Goal: Task Accomplishment & Management: Manage account settings

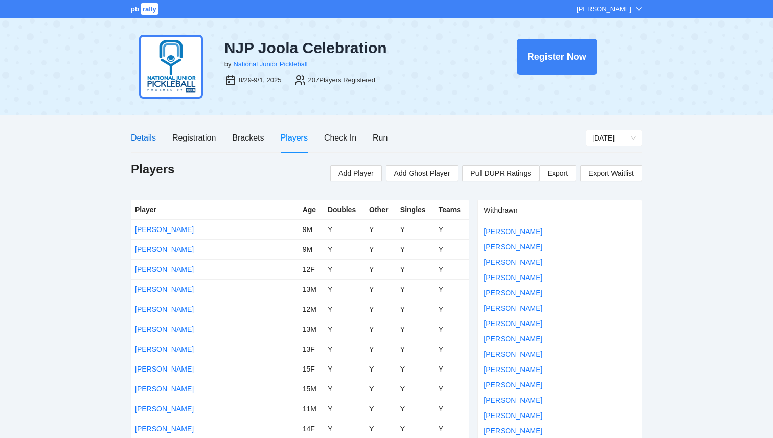
click at [143, 136] on div "Details" at bounding box center [143, 137] width 25 height 13
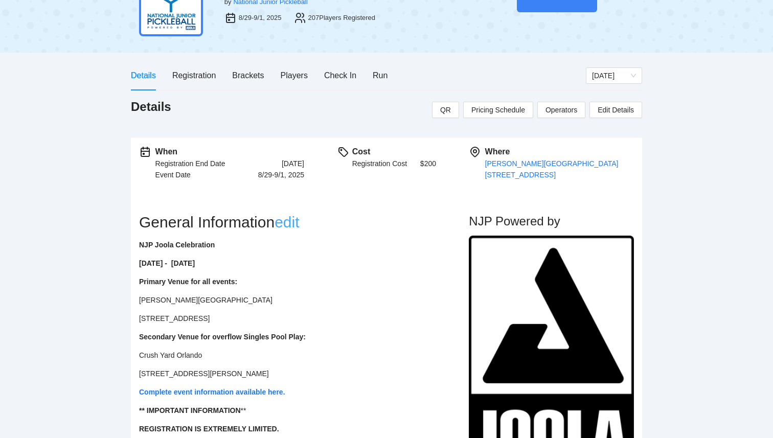
scroll to position [72, 0]
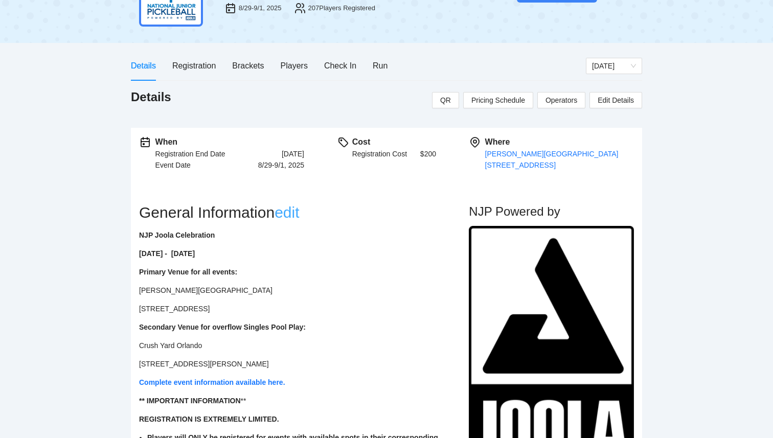
click at [296, 215] on link "edit" at bounding box center [287, 212] width 25 height 17
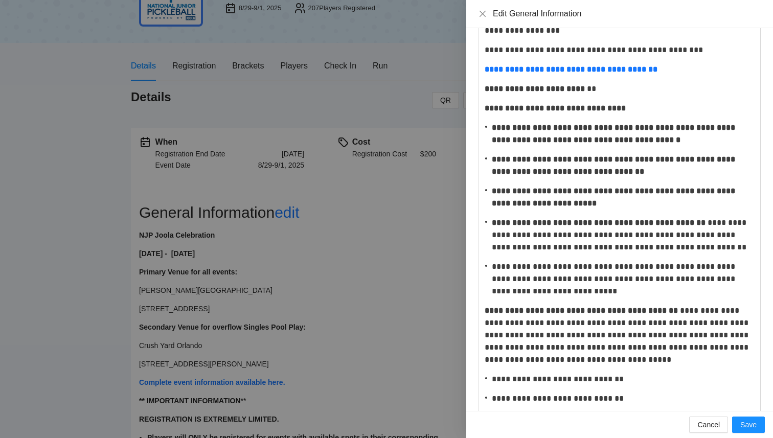
scroll to position [139, 0]
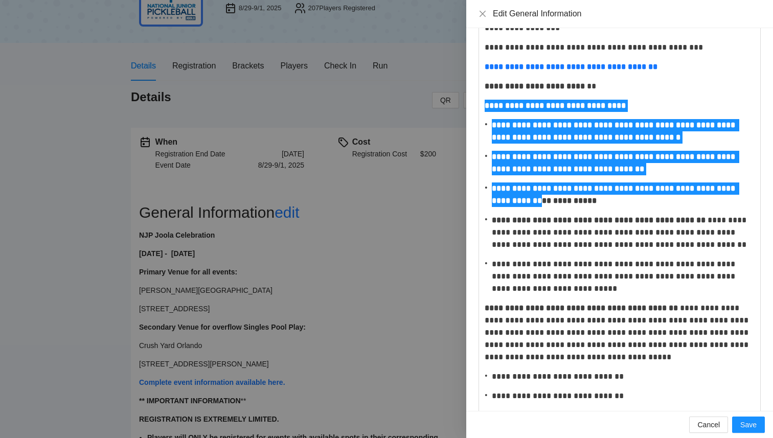
drag, startPoint x: 487, startPoint y: 107, endPoint x: 531, endPoint y: 195, distance: 97.8
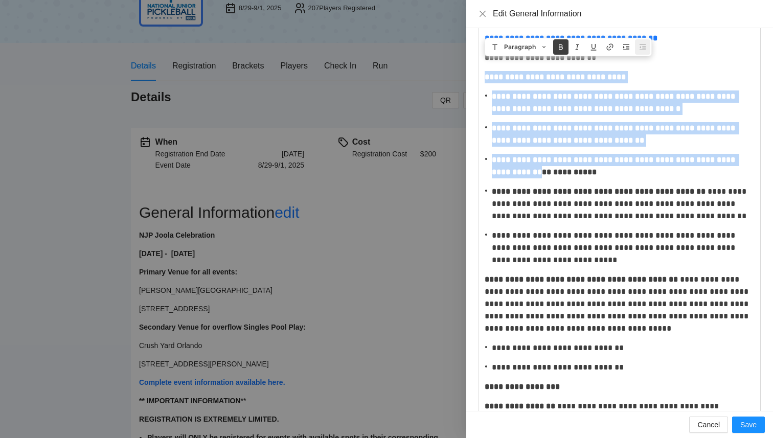
scroll to position [185, 0]
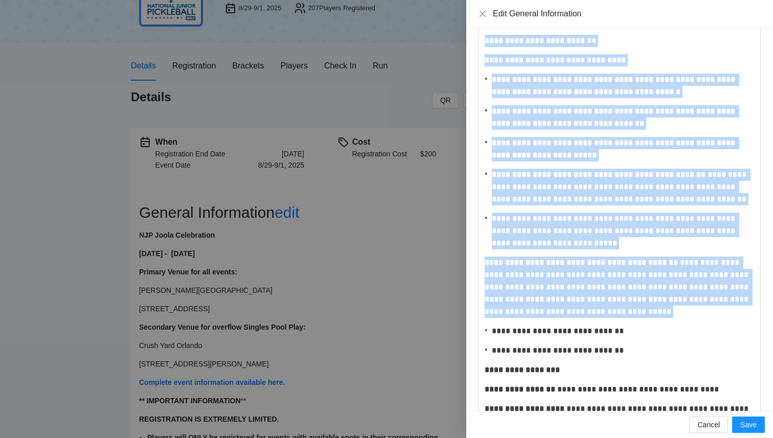
drag, startPoint x: 626, startPoint y: 338, endPoint x: 486, endPoint y: 44, distance: 325.8
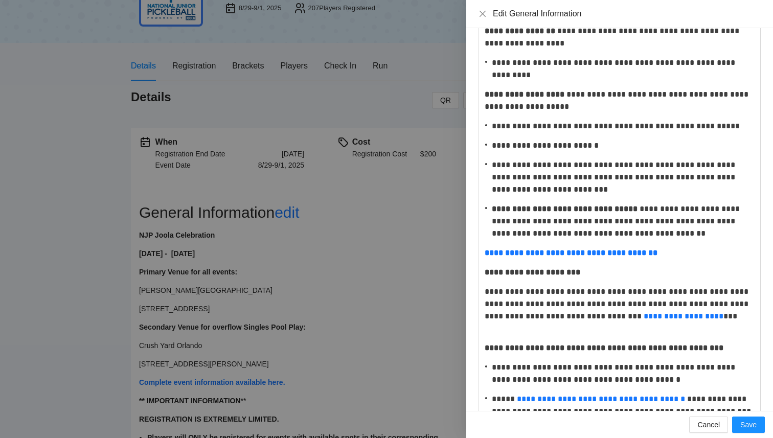
scroll to position [309, 0]
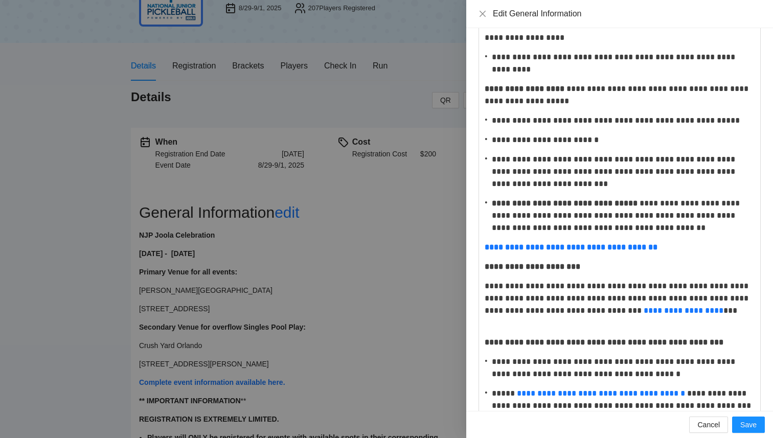
click at [487, 266] on strong "**********" at bounding box center [533, 267] width 96 height 8
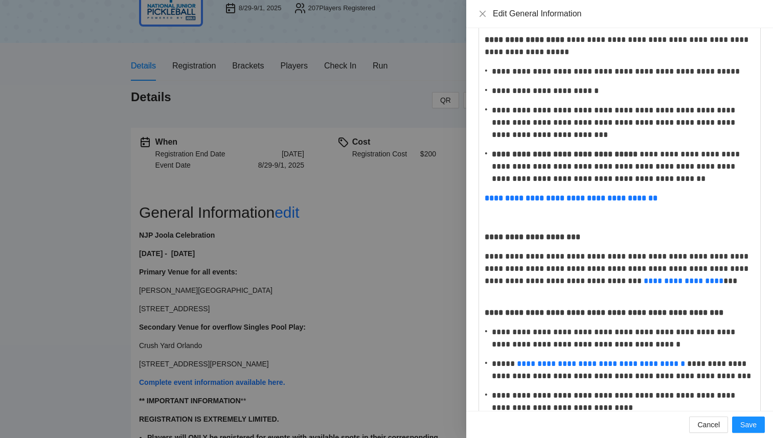
scroll to position [361, 0]
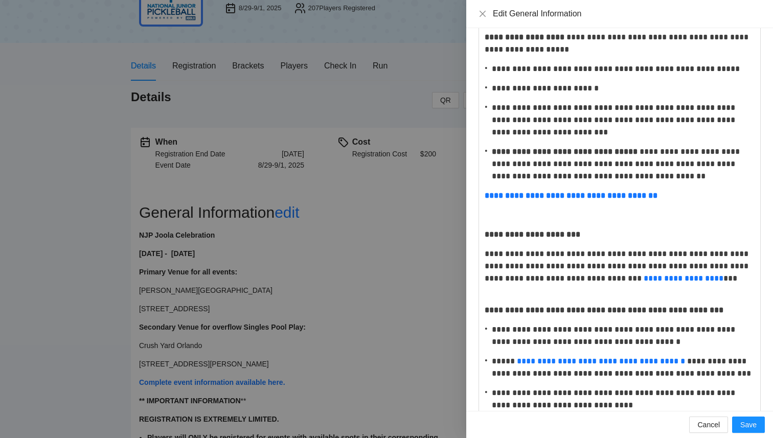
click at [485, 314] on strong "**********" at bounding box center [604, 310] width 239 height 8
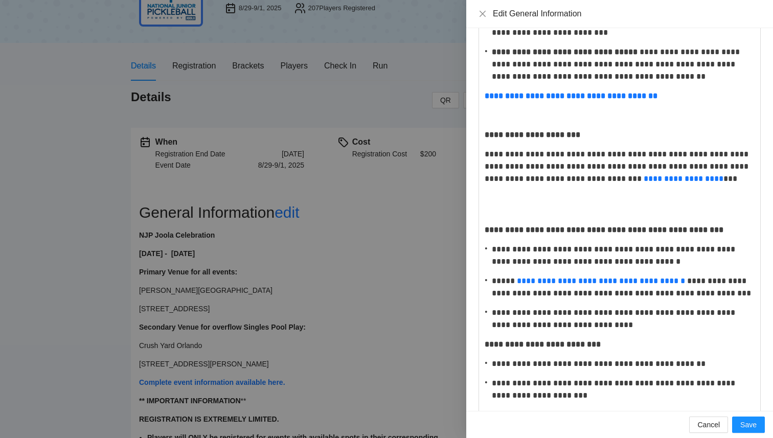
scroll to position [465, 0]
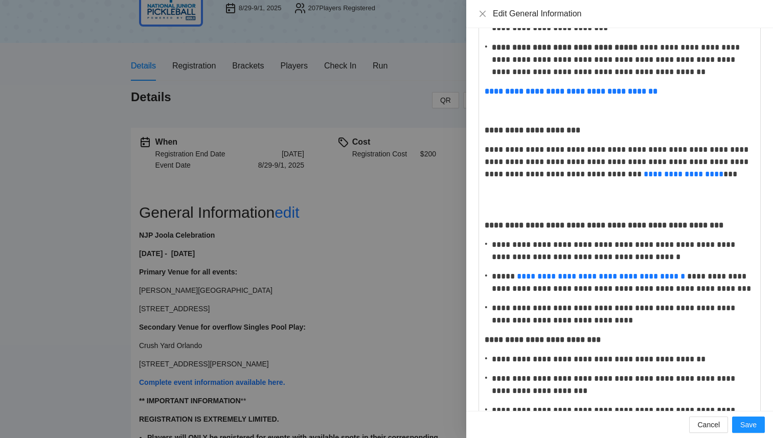
click at [486, 340] on strong "**********" at bounding box center [543, 340] width 116 height 8
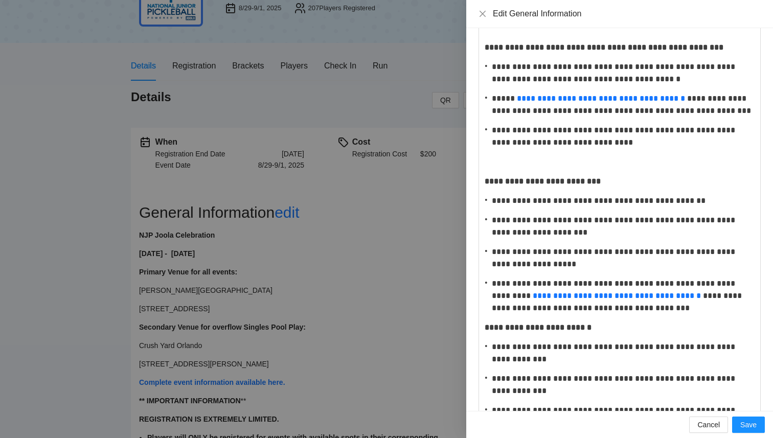
scroll to position [672, 0]
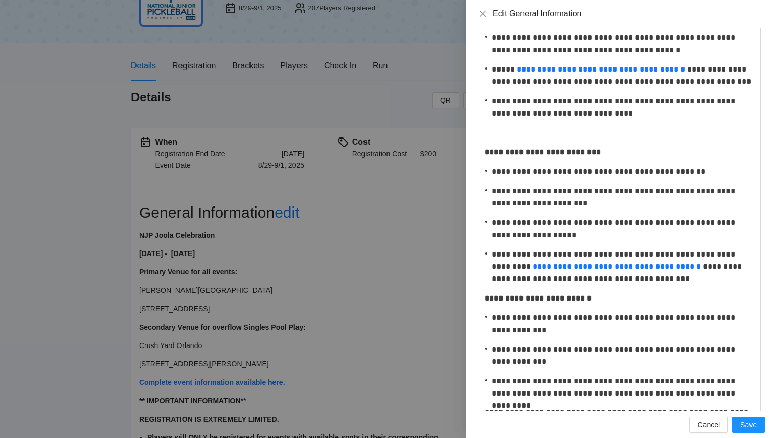
click at [486, 301] on strong "**********" at bounding box center [538, 298] width 107 height 8
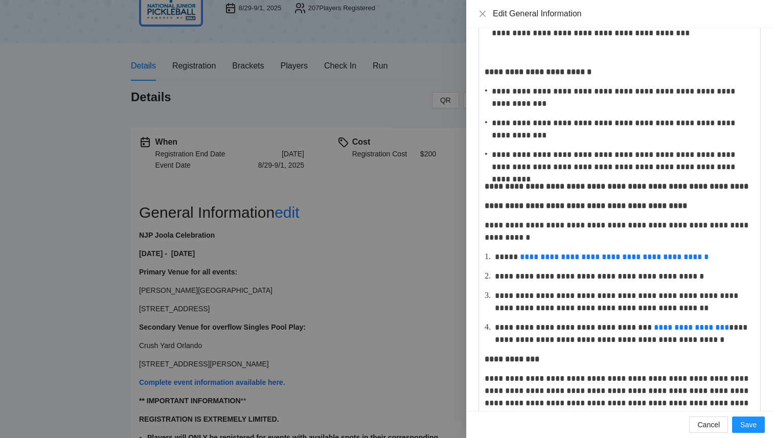
scroll to position [921, 0]
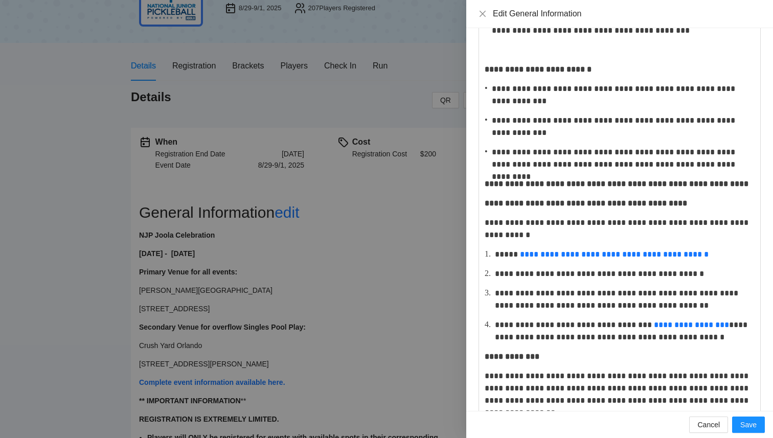
click at [486, 207] on strong "**********" at bounding box center [586, 203] width 202 height 8
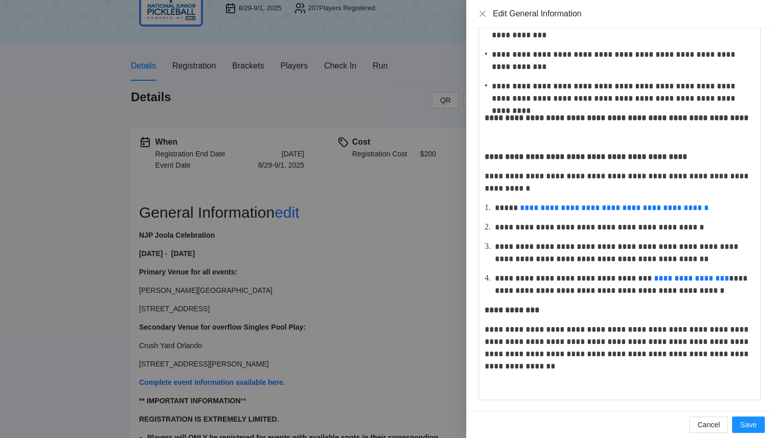
scroll to position [986, 0]
click at [486, 310] on strong "**********" at bounding box center [512, 311] width 55 height 8
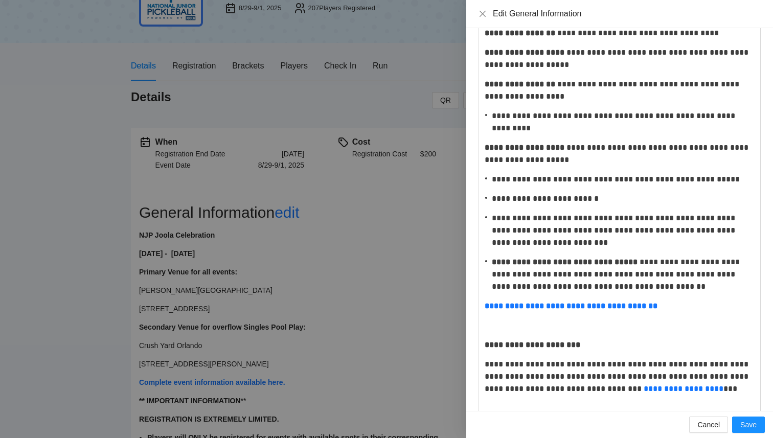
scroll to position [0, 0]
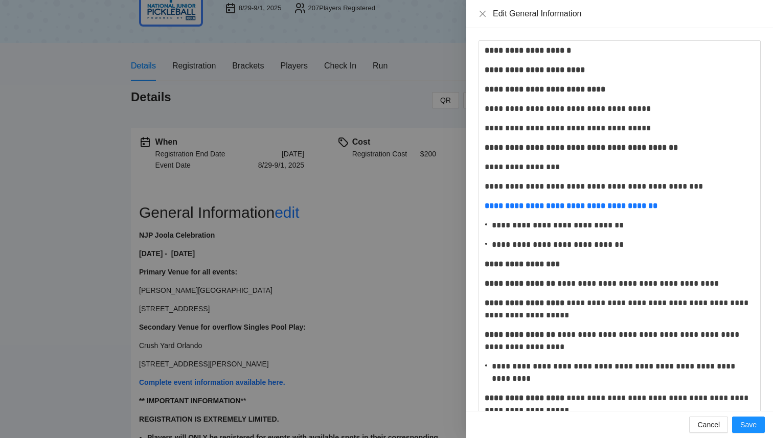
click at [552, 124] on p "**********" at bounding box center [620, 128] width 270 height 12
click at [485, 148] on strong "**********" at bounding box center [581, 148] width 193 height 8
drag, startPoint x: 626, startPoint y: 241, endPoint x: 487, endPoint y: 222, distance: 139.8
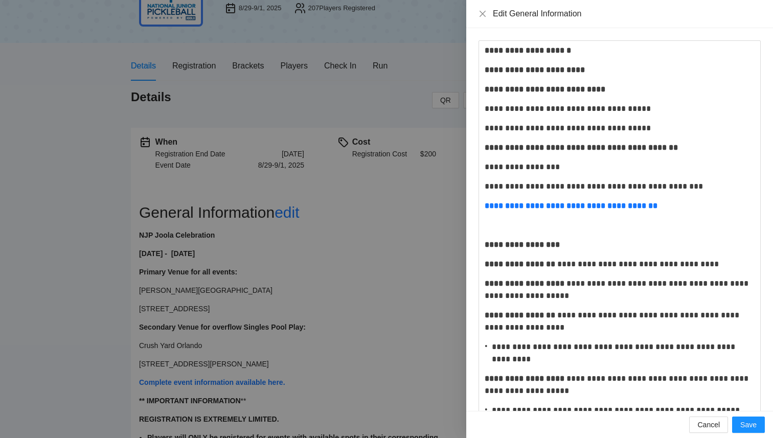
click at [487, 245] on strong "**********" at bounding box center [522, 245] width 75 height 8
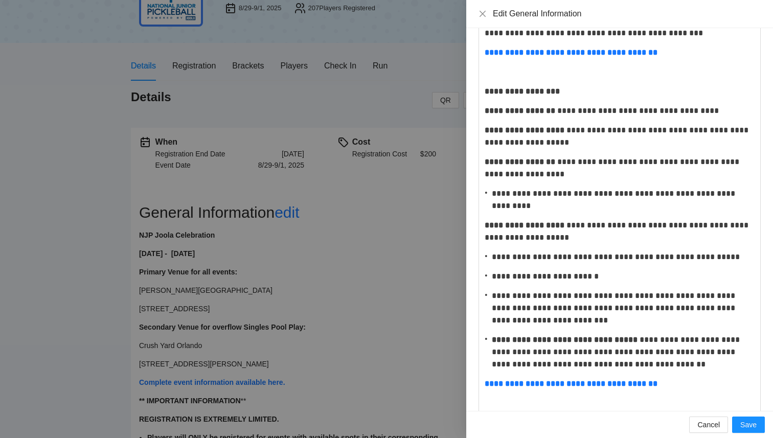
scroll to position [154, 0]
click at [749, 428] on span "Save" at bounding box center [748, 424] width 16 height 11
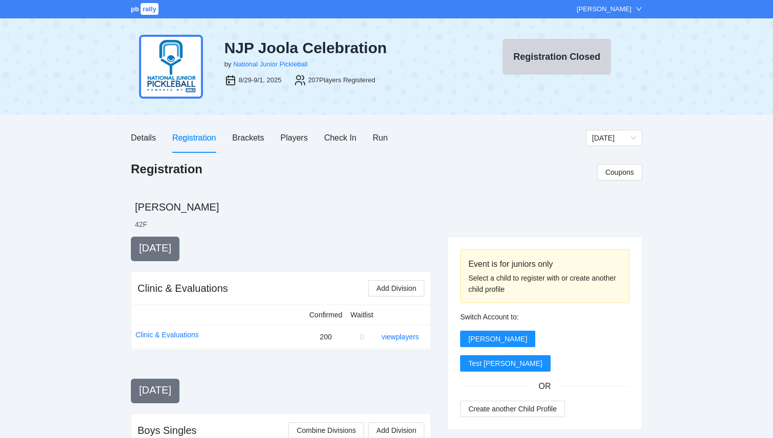
scroll to position [72, 0]
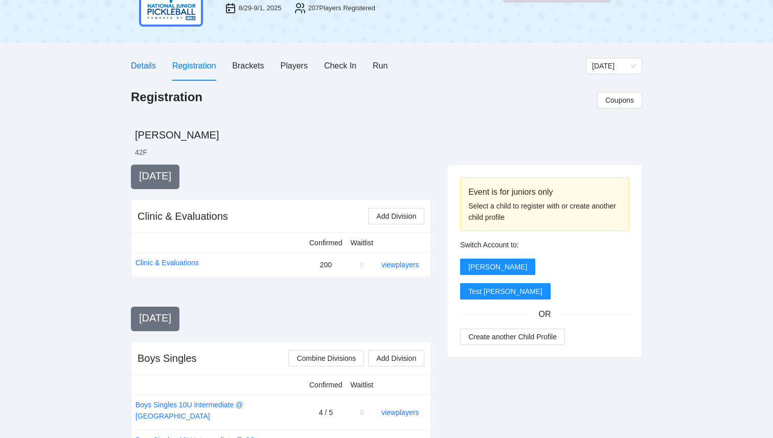
click at [155, 63] on div "Details" at bounding box center [143, 65] width 25 height 13
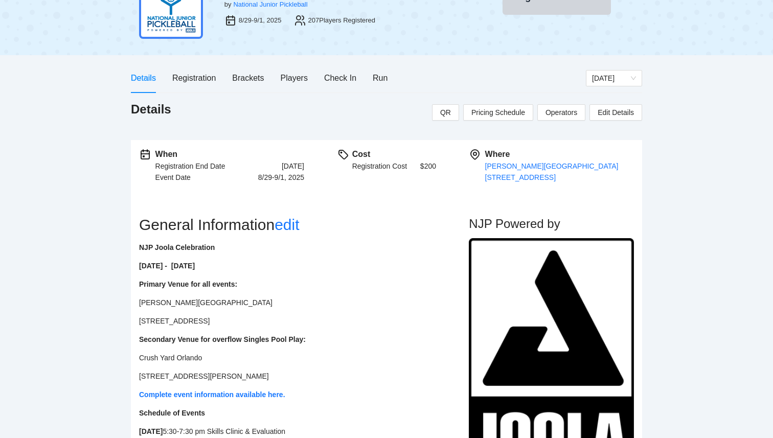
scroll to position [0, 0]
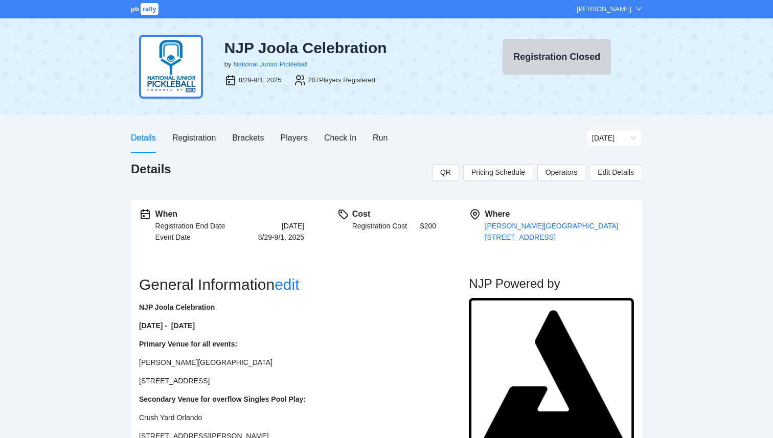
click at [144, 13] on span "rally" at bounding box center [150, 9] width 18 height 12
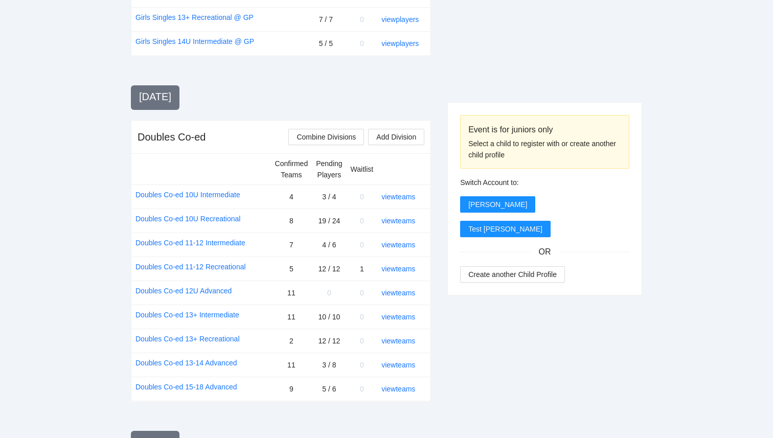
scroll to position [1071, 0]
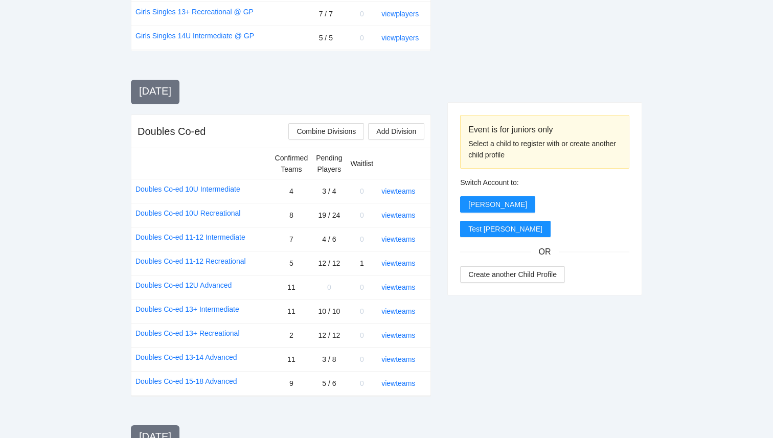
click at [408, 227] on td "view teams" at bounding box center [403, 239] width 53 height 24
click at [407, 235] on link "view teams" at bounding box center [398, 239] width 34 height 8
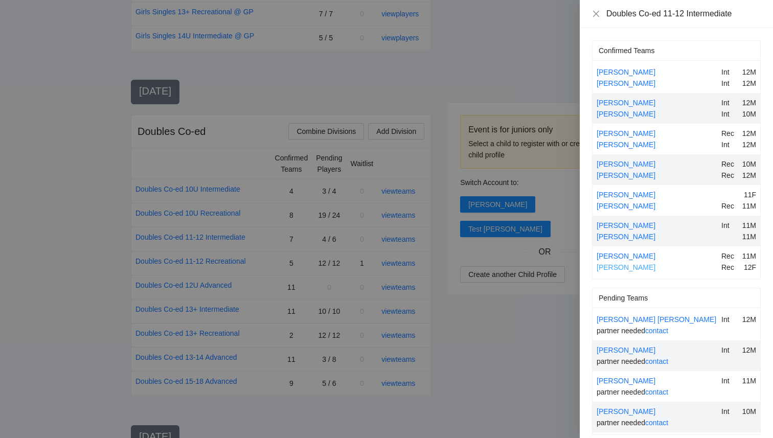
scroll to position [9, 0]
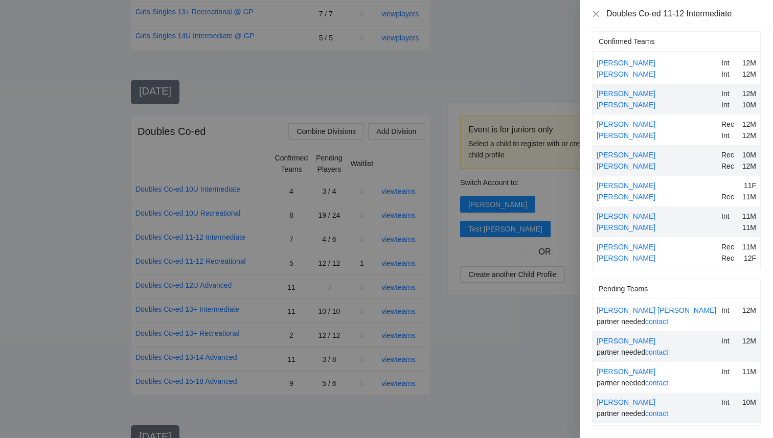
click at [500, 315] on div at bounding box center [386, 219] width 773 height 438
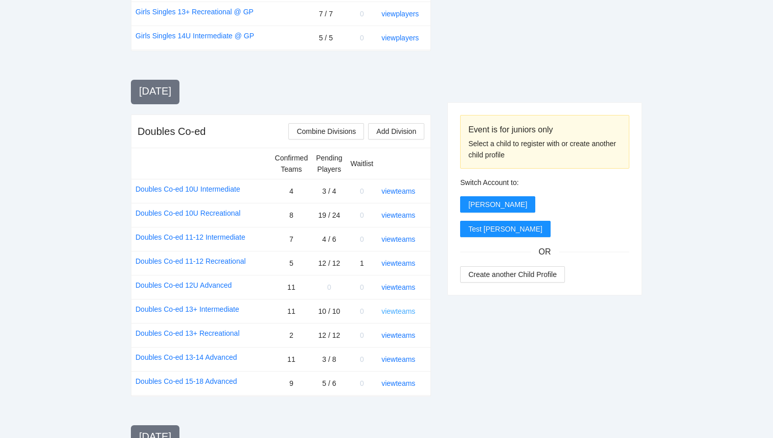
click at [394, 307] on link "view teams" at bounding box center [398, 311] width 34 height 8
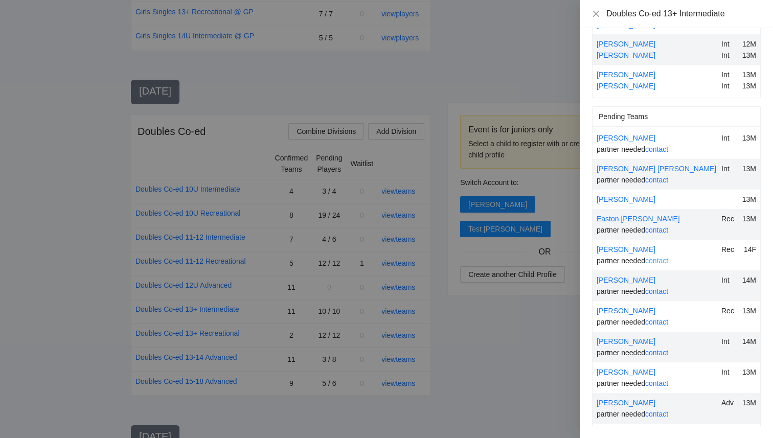
scroll to position [305, 0]
click at [464, 356] on div at bounding box center [386, 219] width 773 height 438
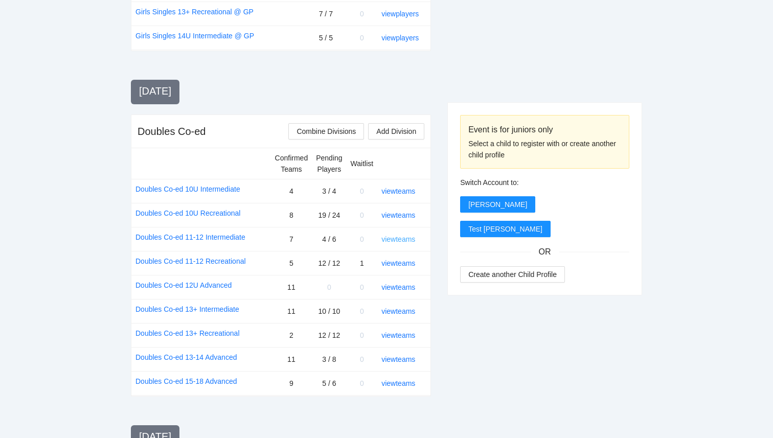
click at [403, 235] on link "view teams" at bounding box center [398, 239] width 34 height 8
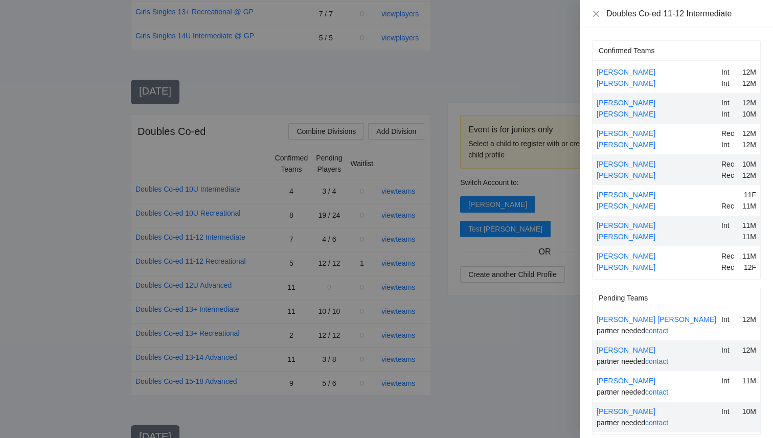
scroll to position [9, 0]
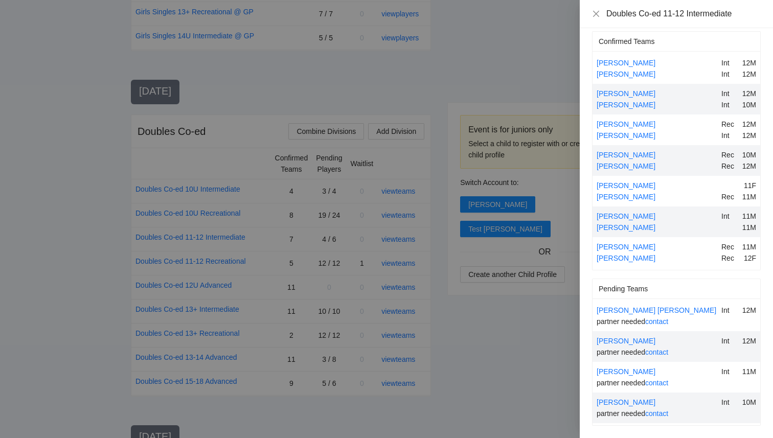
click at [555, 399] on div at bounding box center [386, 219] width 773 height 438
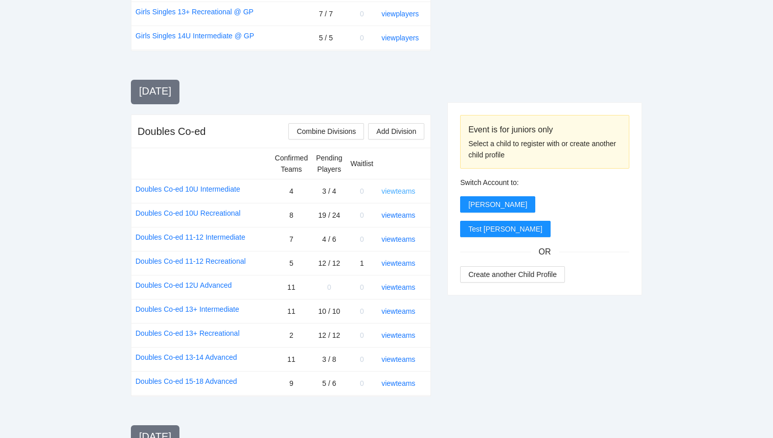
click at [397, 187] on link "view teams" at bounding box center [398, 191] width 34 height 8
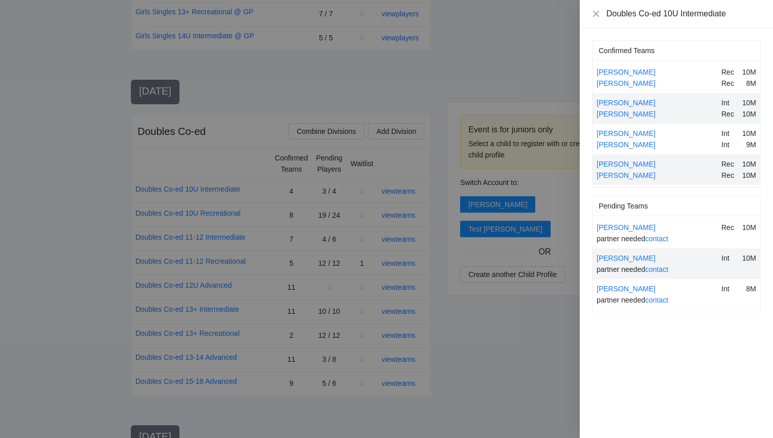
click at [478, 74] on div at bounding box center [386, 219] width 773 height 438
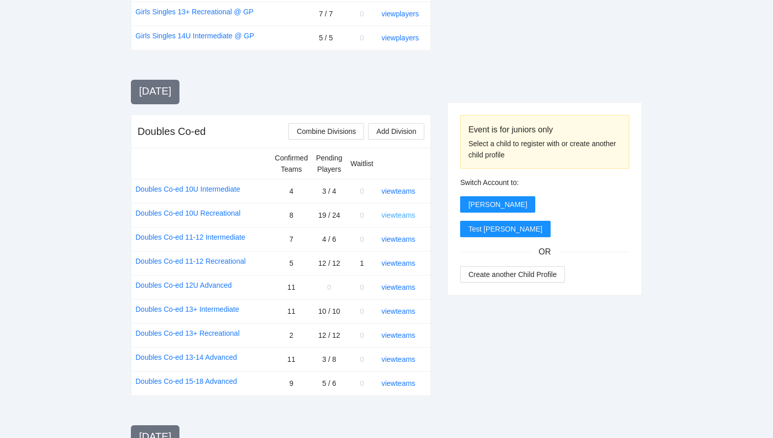
click at [395, 211] on link "view teams" at bounding box center [398, 215] width 34 height 8
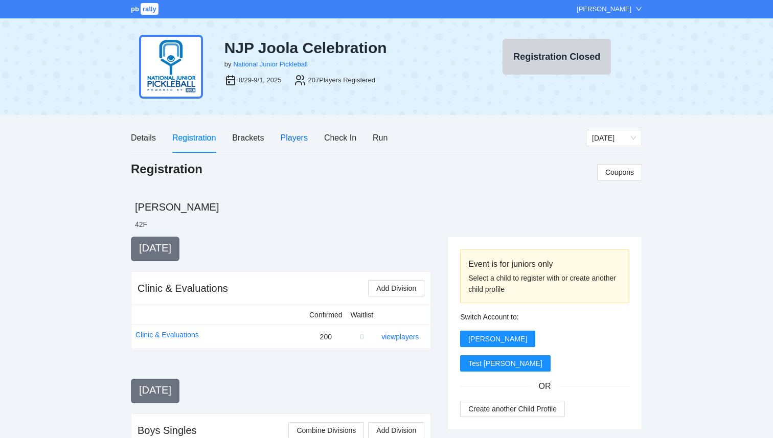
click at [291, 134] on div "Players" at bounding box center [294, 137] width 27 height 13
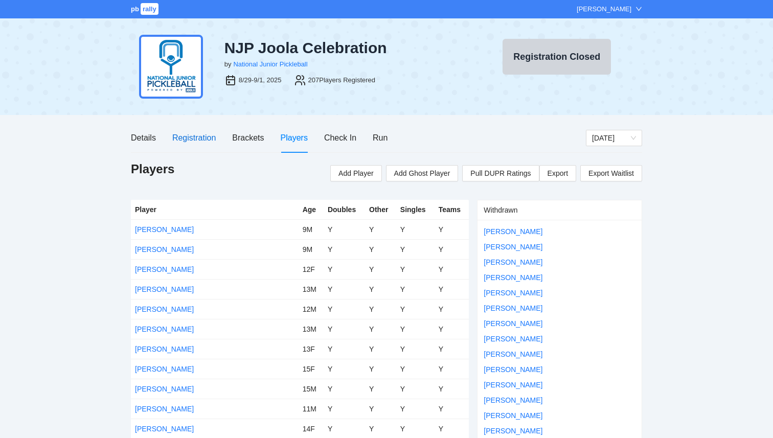
click at [196, 144] on div "Registration" at bounding box center [193, 137] width 43 height 13
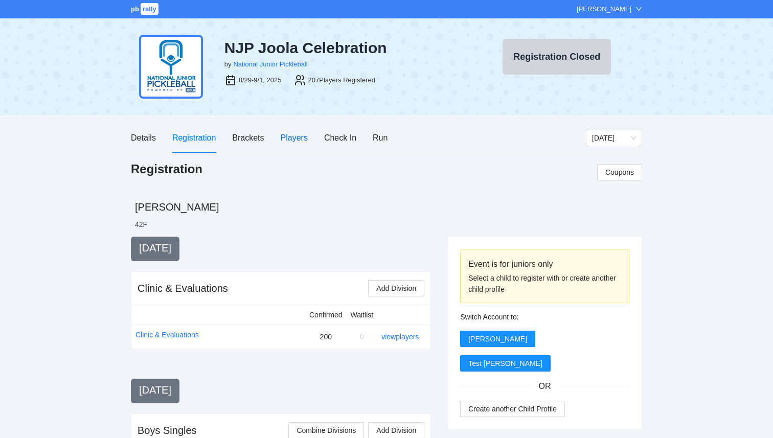
click at [290, 140] on div "Players" at bounding box center [294, 137] width 27 height 13
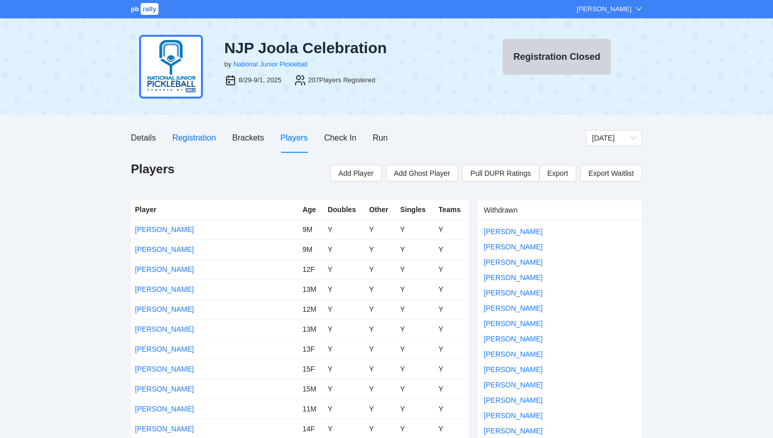
click at [206, 136] on div "Registration" at bounding box center [193, 137] width 43 height 13
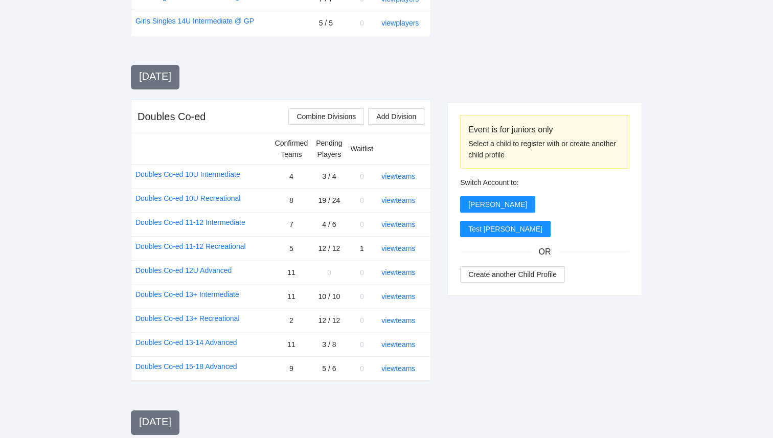
scroll to position [1085, 0]
drag, startPoint x: 322, startPoint y: 269, endPoint x: 335, endPoint y: 268, distance: 13.3
click at [335, 333] on td "3 / 8" at bounding box center [329, 345] width 34 height 24
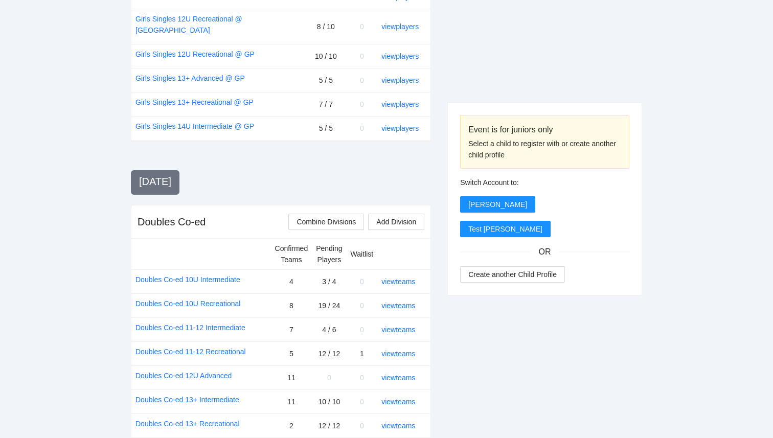
scroll to position [979, 0]
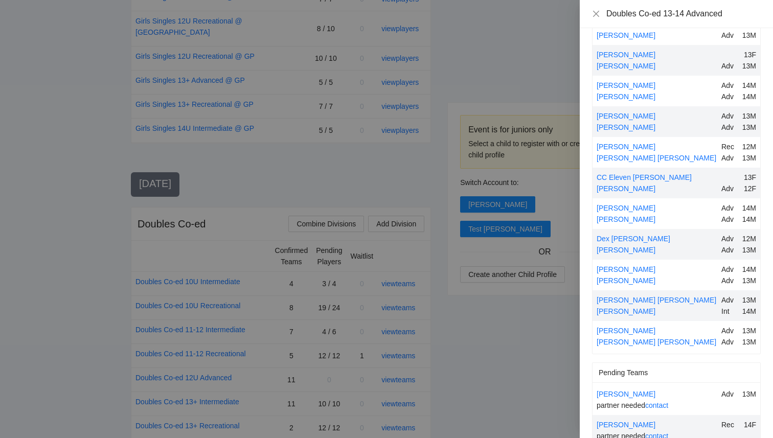
scroll to position [0, 0]
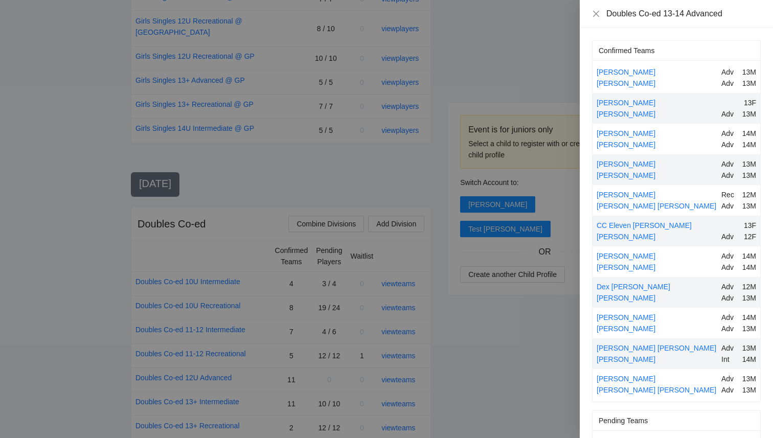
click at [536, 378] on div at bounding box center [386, 219] width 773 height 438
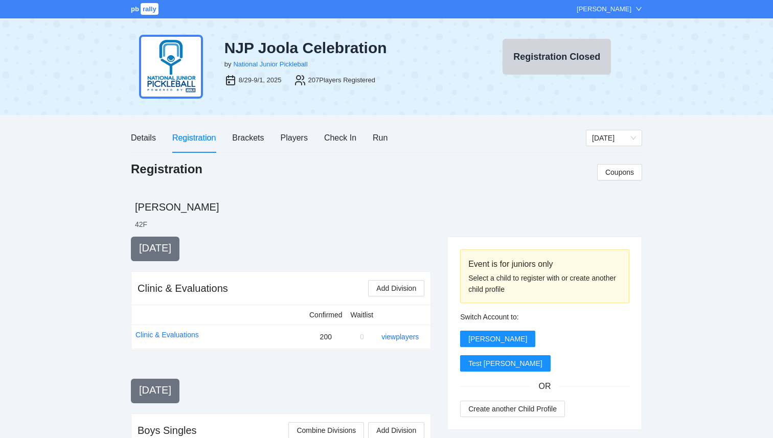
click at [144, 12] on span "rally" at bounding box center [150, 9] width 18 height 12
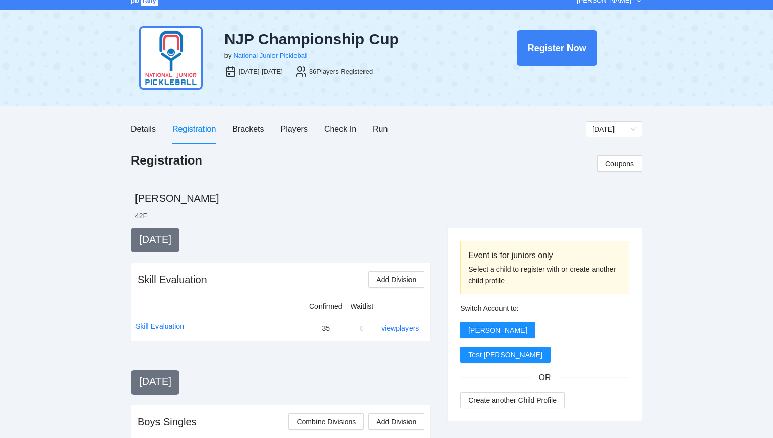
scroll to position [9, 0]
click at [302, 127] on div "Players" at bounding box center [294, 128] width 27 height 13
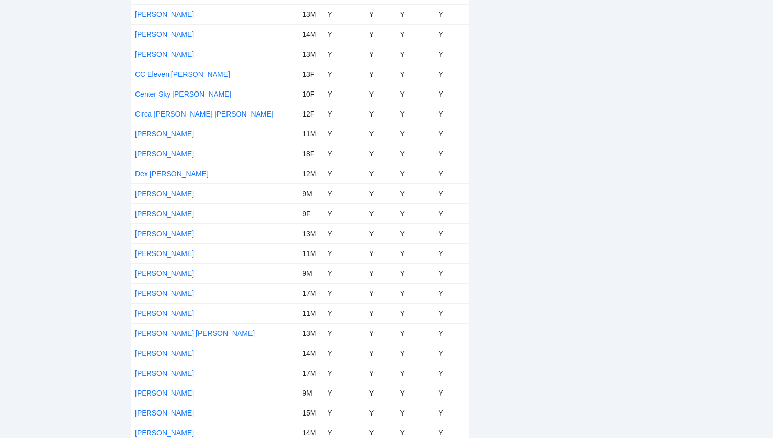
scroll to position [0, 0]
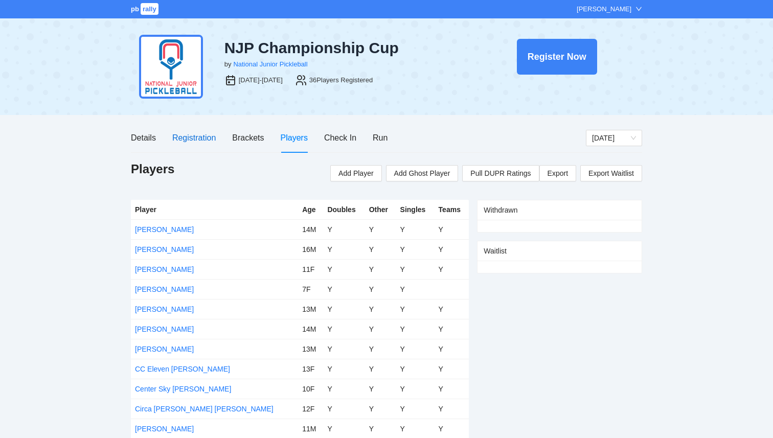
click at [182, 132] on div "Registration" at bounding box center [193, 137] width 43 height 13
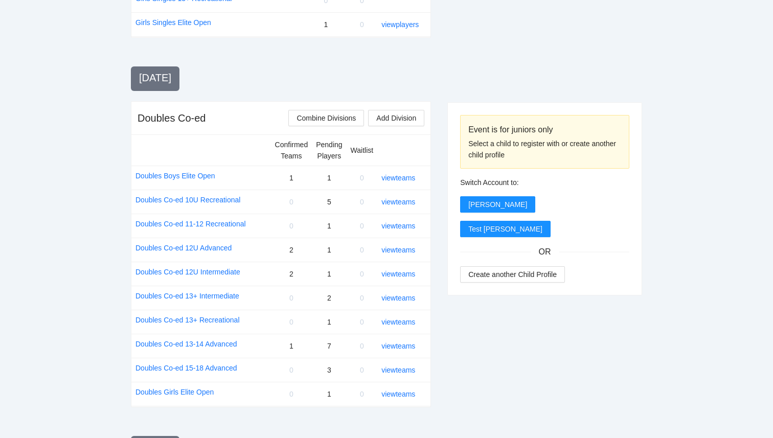
scroll to position [935, 0]
click at [405, 344] on link "view teams" at bounding box center [398, 345] width 34 height 8
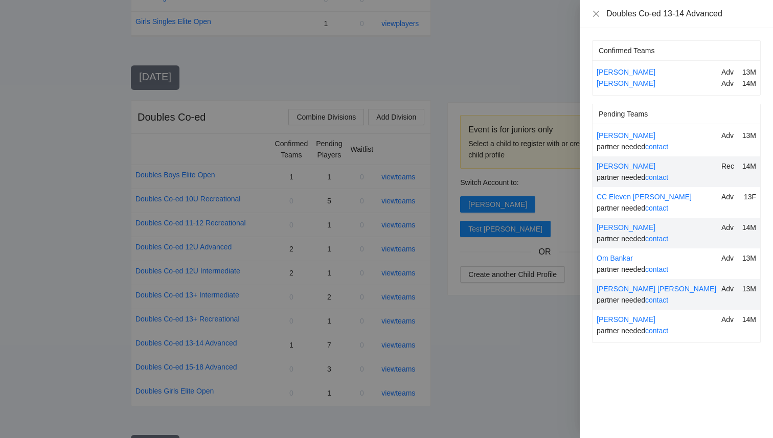
click at [479, 355] on div at bounding box center [386, 219] width 773 height 438
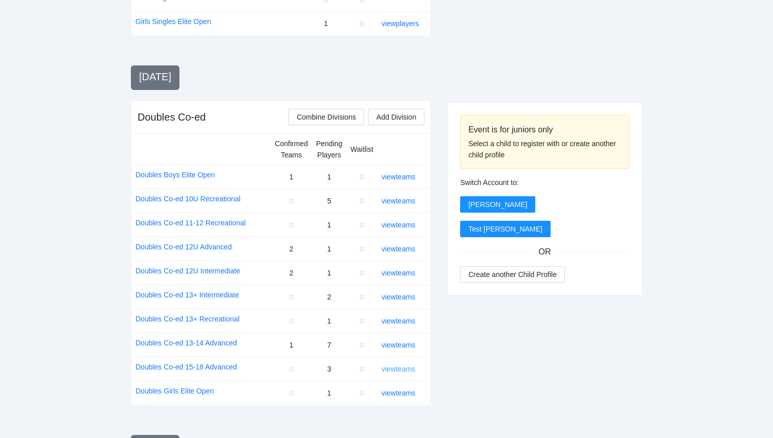
click at [409, 369] on link "view teams" at bounding box center [398, 369] width 34 height 8
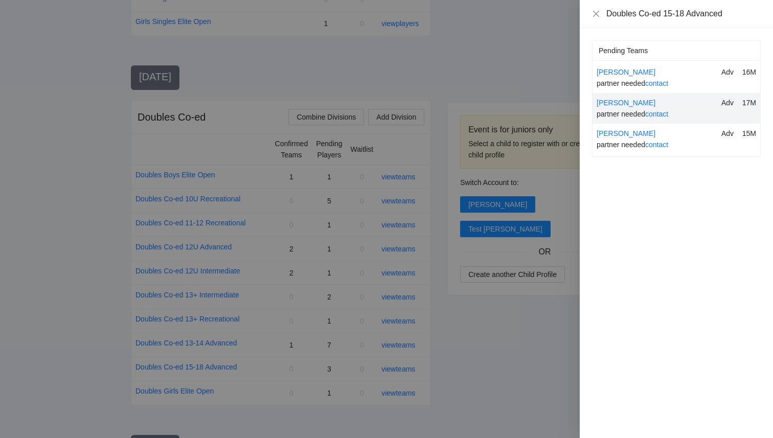
click at [470, 362] on div at bounding box center [386, 219] width 773 height 438
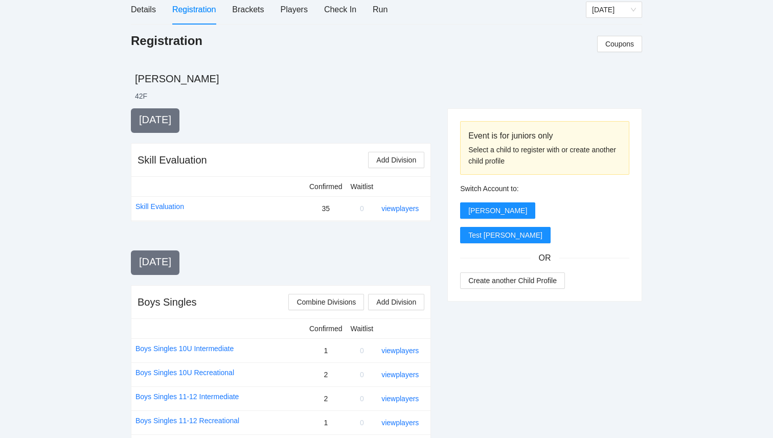
scroll to position [0, 0]
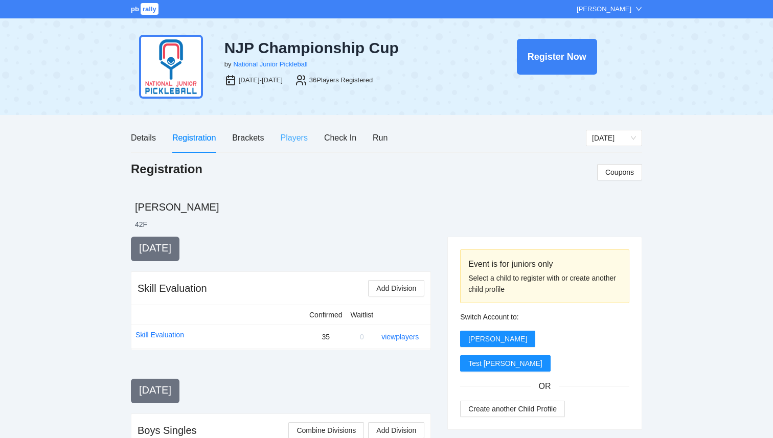
click at [299, 147] on div "Players" at bounding box center [294, 137] width 27 height 29
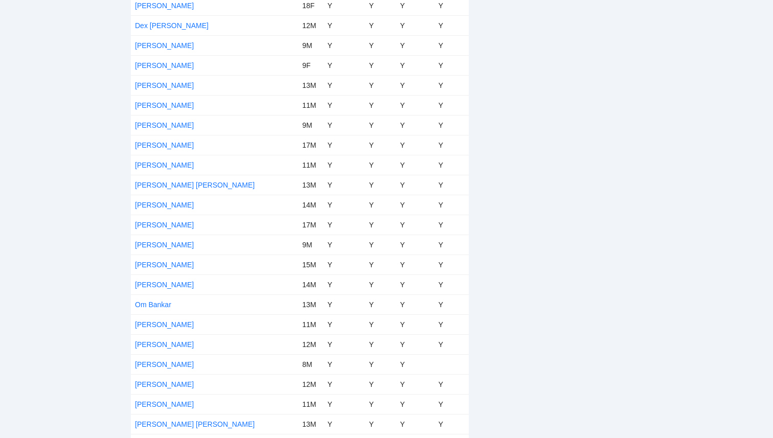
scroll to position [442, 0]
click at [173, 146] on link "Jace Howard" at bounding box center [164, 146] width 59 height 8
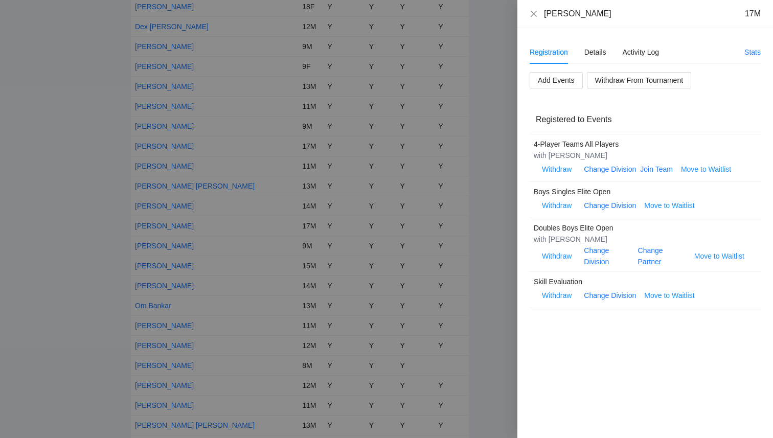
click at [73, 150] on div at bounding box center [386, 219] width 773 height 438
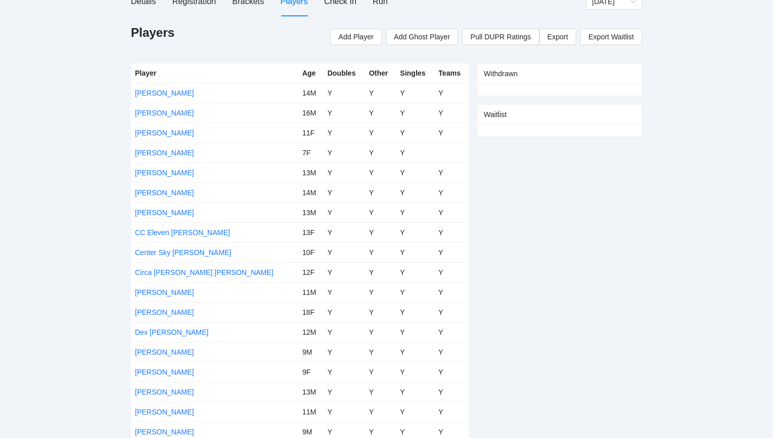
scroll to position [0, 0]
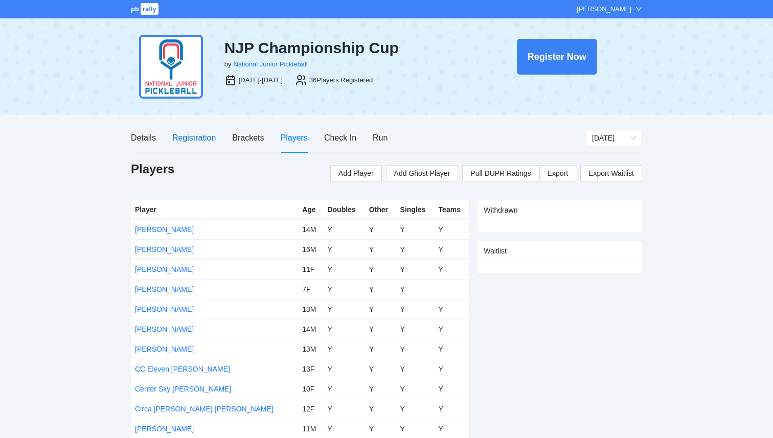
click at [206, 139] on div "Registration" at bounding box center [193, 137] width 43 height 13
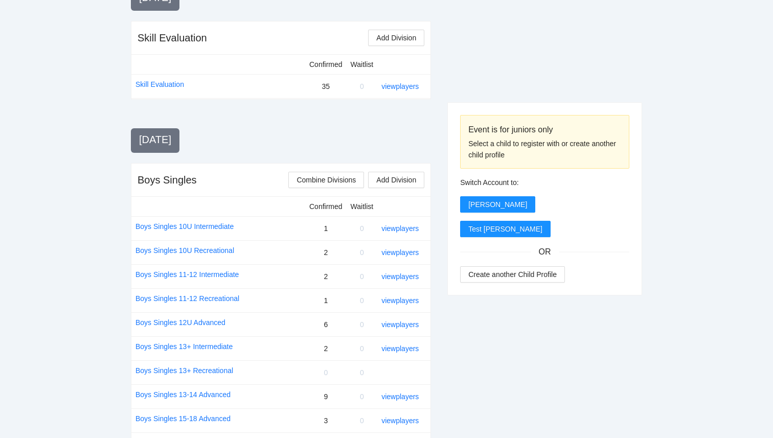
scroll to position [401, 0]
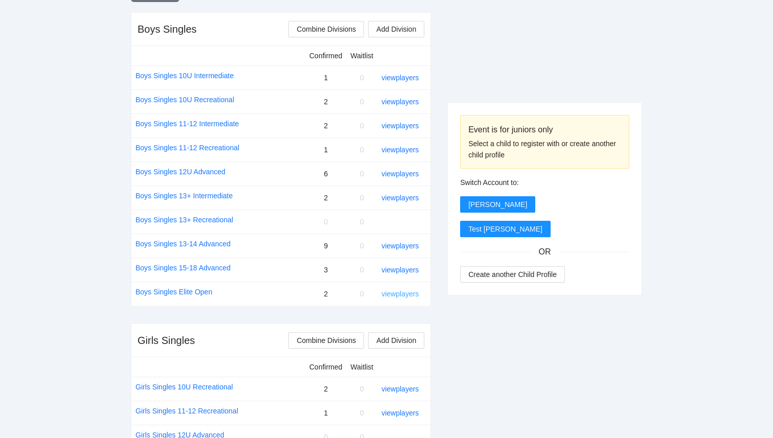
click at [384, 296] on link "view players" at bounding box center [399, 294] width 37 height 8
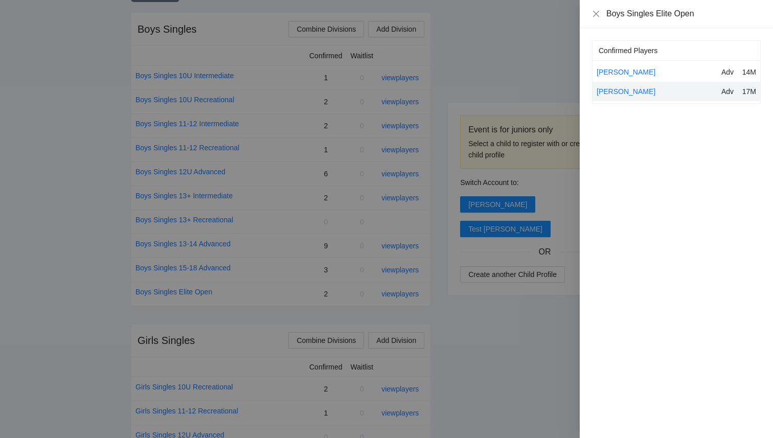
click at [544, 335] on div at bounding box center [386, 219] width 773 height 438
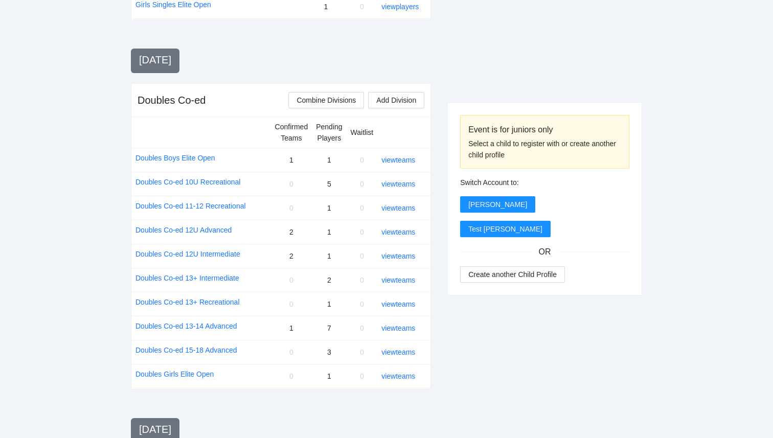
scroll to position [970, 0]
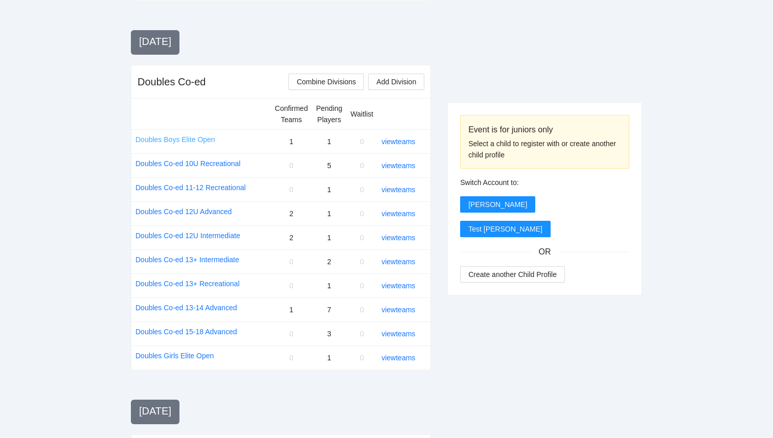
click at [182, 138] on link "Doubles Boys Elite Open" at bounding box center [175, 139] width 80 height 11
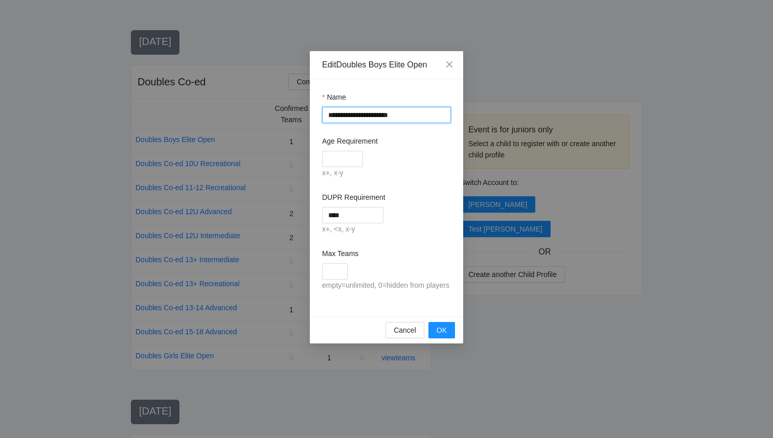
click at [329, 117] on input "**********" at bounding box center [386, 115] width 129 height 16
drag, startPoint x: 404, startPoint y: 115, endPoint x: 374, endPoint y: 116, distance: 30.7
click at [374, 116] on input "**********" at bounding box center [386, 115] width 129 height 16
click at [345, 115] on input "**********" at bounding box center [386, 115] width 129 height 16
type input "**********"
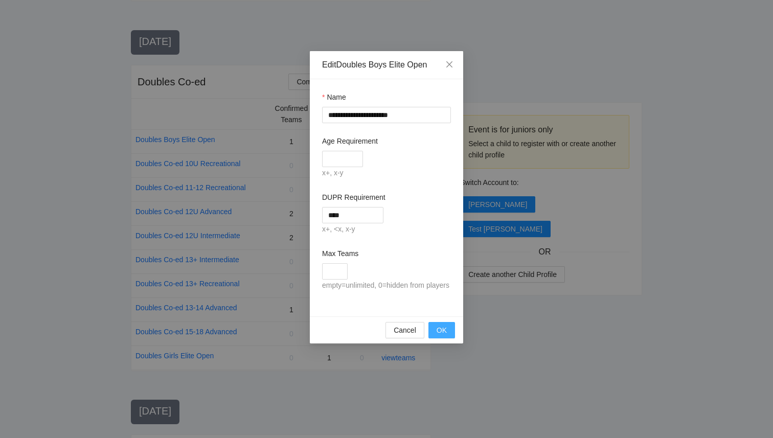
click at [443, 336] on span "OK" at bounding box center [442, 330] width 10 height 11
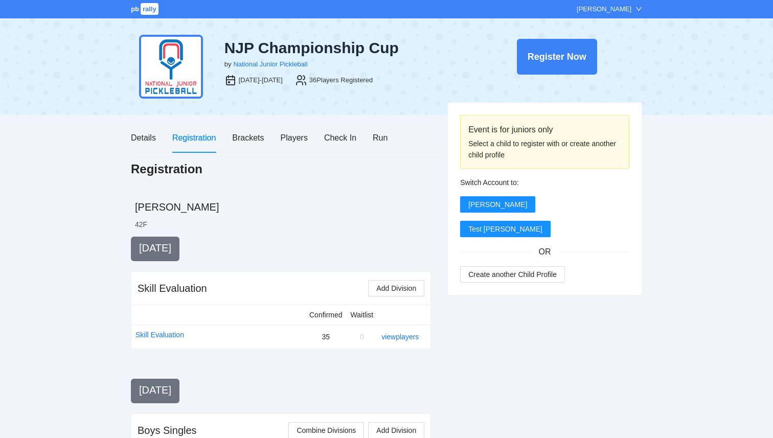
scroll to position [970, 0]
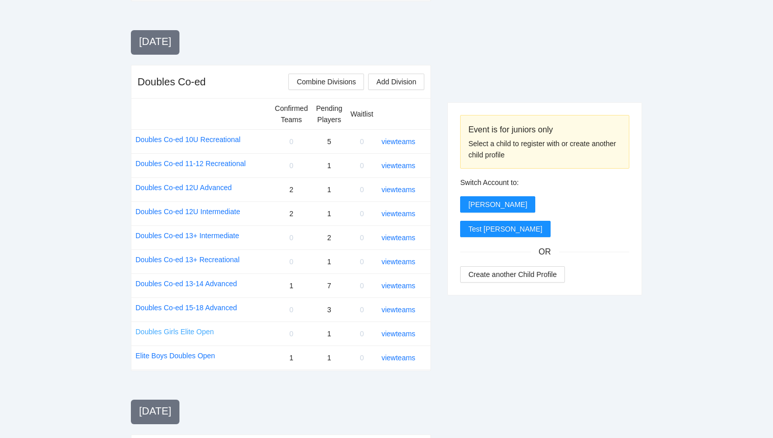
click at [204, 328] on link "Doubles Girls Elite Open" at bounding box center [174, 331] width 78 height 11
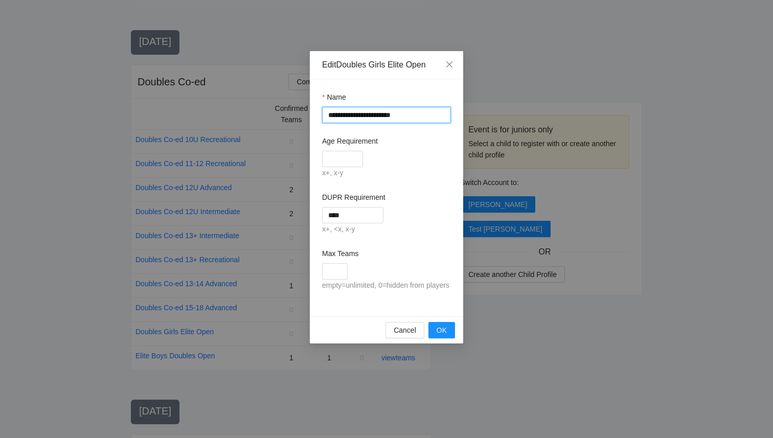
drag, startPoint x: 371, startPoint y: 117, endPoint x: 319, endPoint y: 109, distance: 52.7
click at [319, 109] on div "**********" at bounding box center [386, 197] width 153 height 237
click at [344, 116] on input "**********" at bounding box center [386, 115] width 129 height 16
paste input "**********"
drag, startPoint x: 344, startPoint y: 116, endPoint x: 372, endPoint y: 113, distance: 28.7
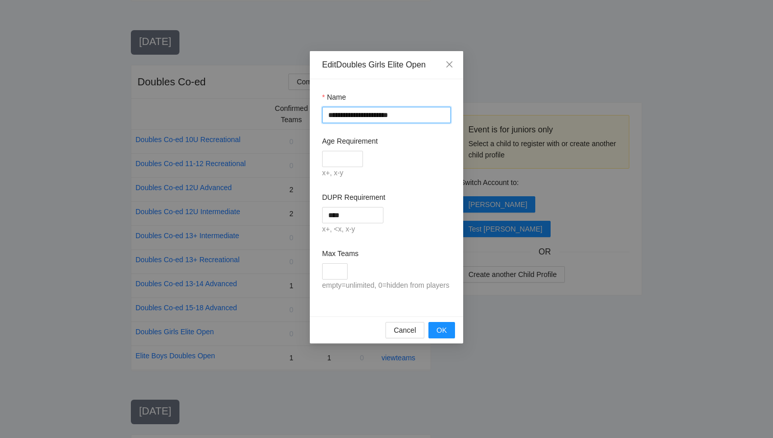
click at [372, 113] on input "**********" at bounding box center [386, 115] width 129 height 16
type input "**********"
click at [445, 336] on span "OK" at bounding box center [442, 330] width 10 height 11
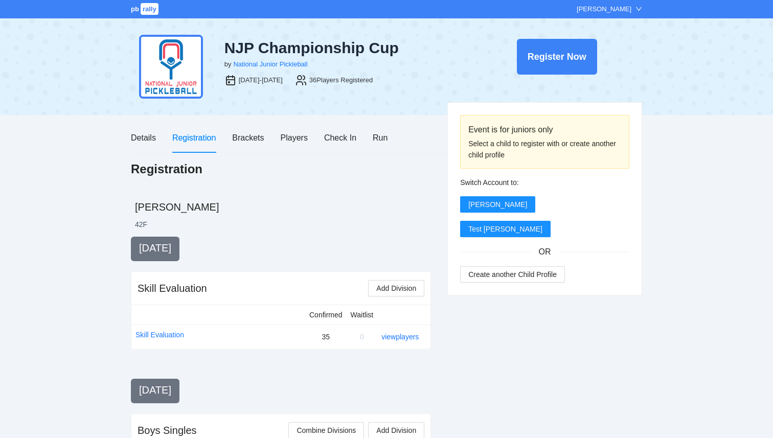
scroll to position [970, 0]
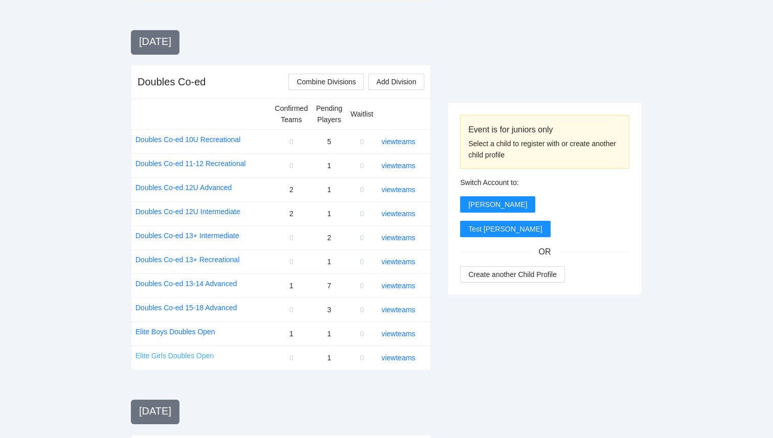
click at [206, 354] on link "Elite Girls Doubles Open" at bounding box center [174, 355] width 78 height 11
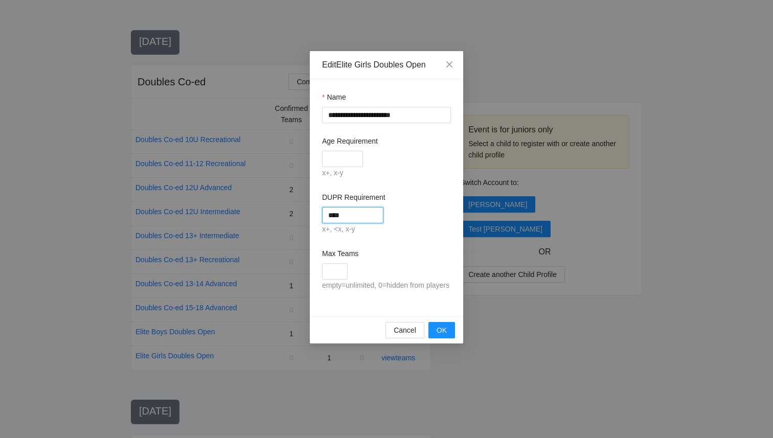
click at [343, 218] on input "****" at bounding box center [352, 215] width 61 height 16
type input "****"
click at [445, 336] on span "OK" at bounding box center [442, 330] width 10 height 11
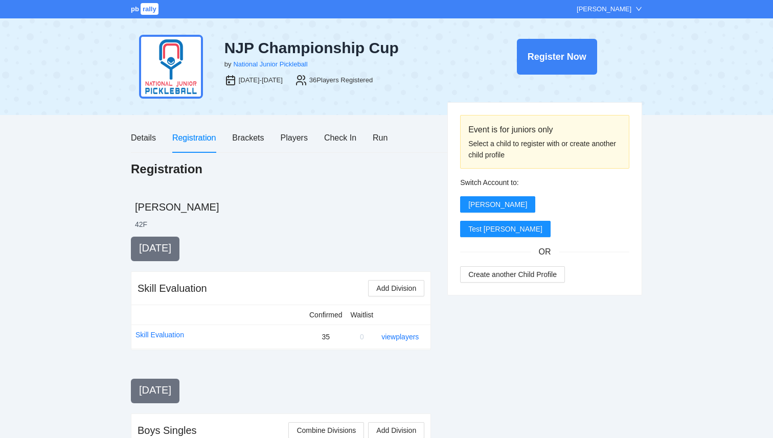
scroll to position [970, 0]
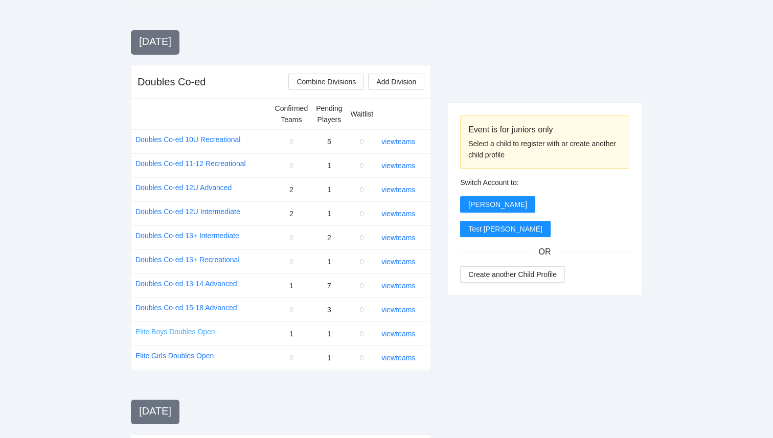
click at [203, 332] on link "Elite Boys Doubles Open" at bounding box center [175, 331] width 80 height 11
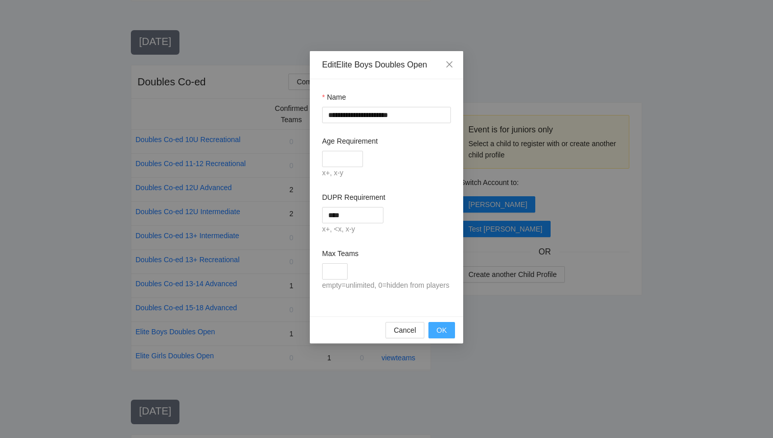
click at [444, 336] on span "OK" at bounding box center [442, 330] width 10 height 11
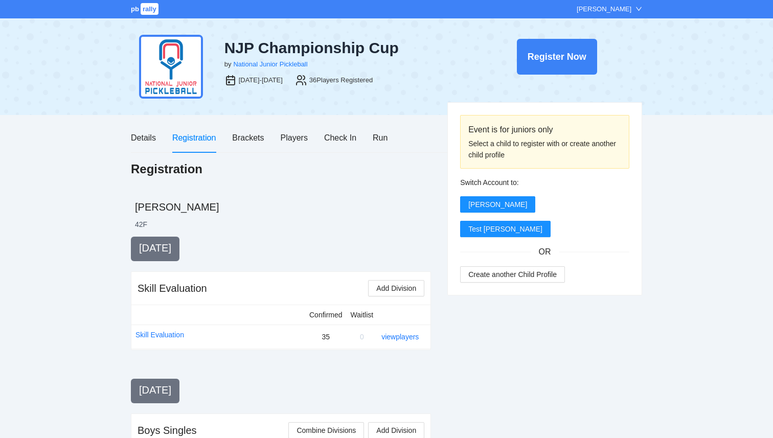
scroll to position [970, 0]
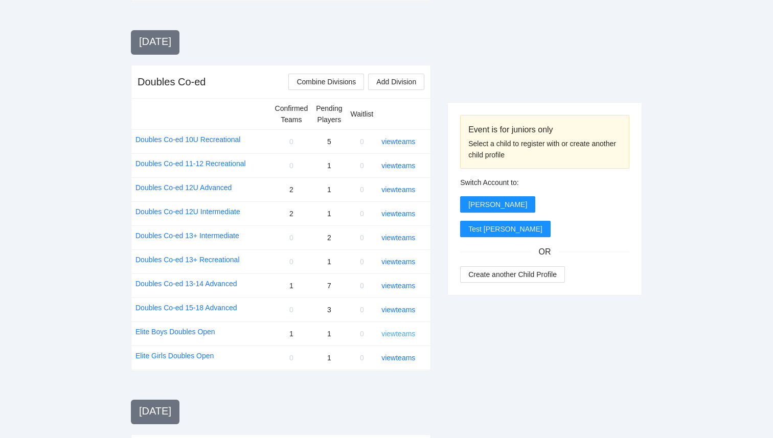
click at [408, 335] on link "view teams" at bounding box center [398, 334] width 34 height 8
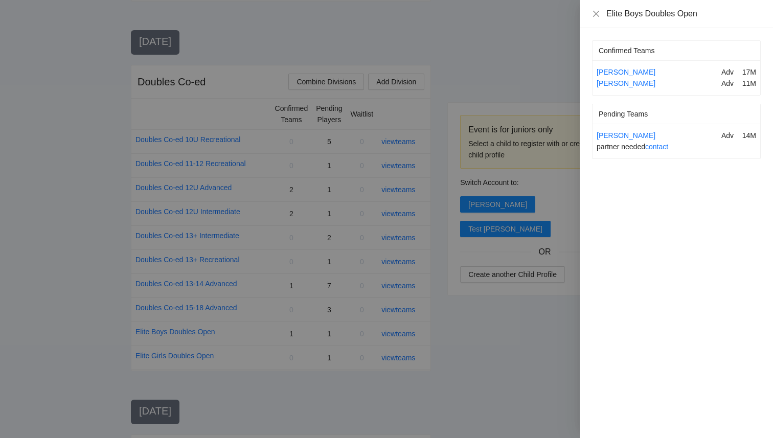
click at [451, 400] on div at bounding box center [386, 219] width 773 height 438
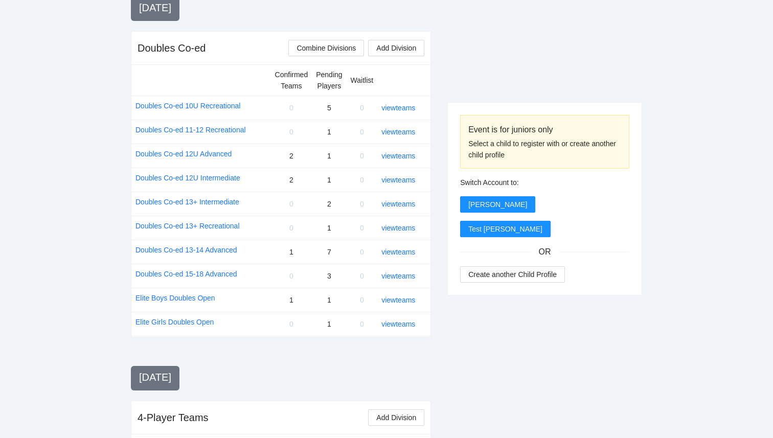
scroll to position [1003, 0]
click at [233, 176] on link "Doubles Co-ed 12U Intermediate" at bounding box center [187, 178] width 105 height 11
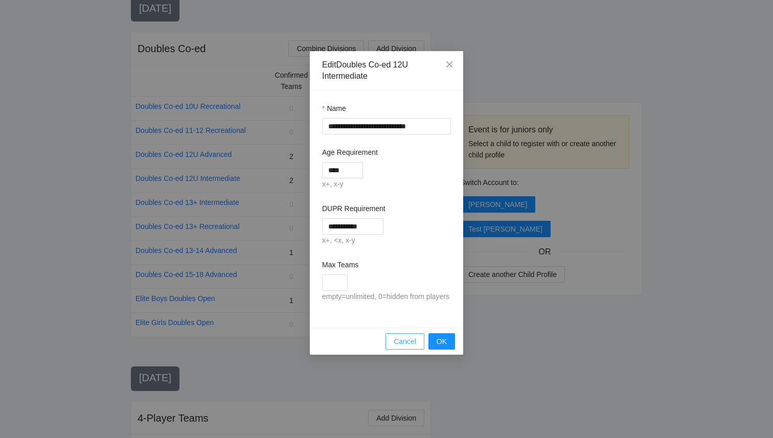
click at [405, 347] on span "Cancel" at bounding box center [405, 341] width 22 height 11
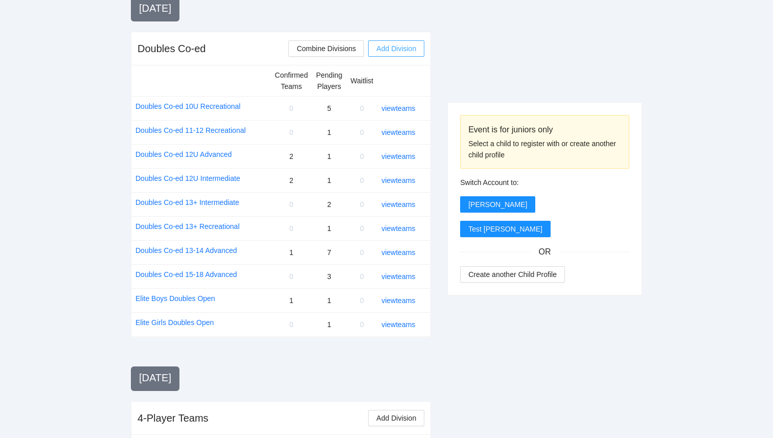
click at [394, 49] on span "Add Division" at bounding box center [396, 48] width 40 height 11
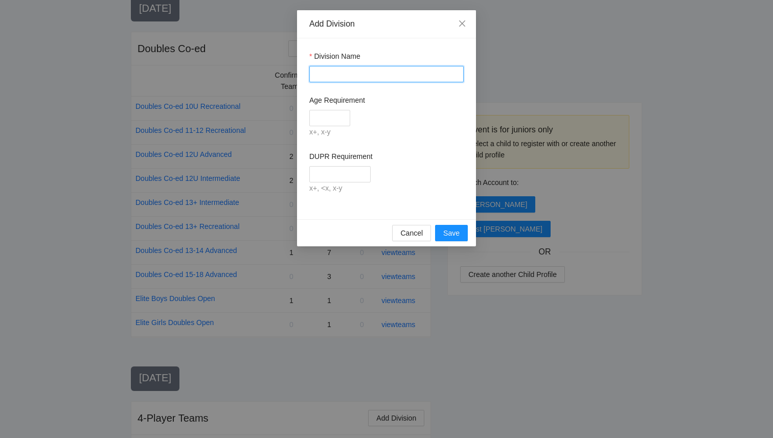
click at [364, 68] on input "Division Name" at bounding box center [386, 74] width 154 height 16
click at [409, 239] on button "Cancel" at bounding box center [411, 233] width 39 height 16
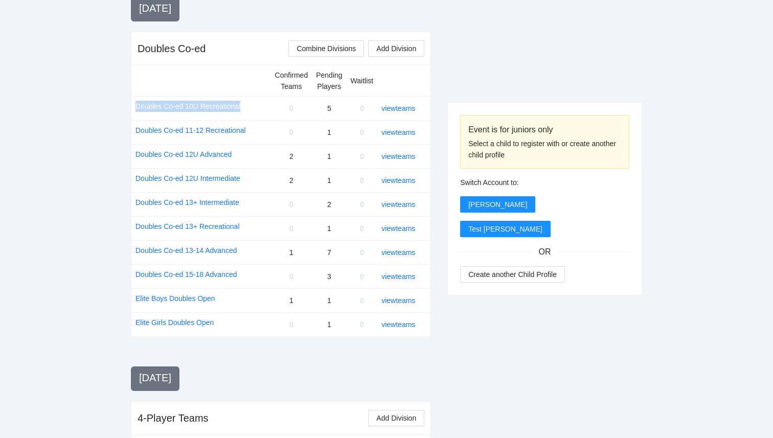
drag, startPoint x: 247, startPoint y: 106, endPoint x: 135, endPoint y: 102, distance: 112.6
click at [135, 102] on td "Doubles Co-ed 10U Recreational" at bounding box center [201, 108] width 140 height 24
copy link "Doubles Co-ed 10U Recreational"
click at [385, 44] on span "Add Division" at bounding box center [396, 48] width 40 height 11
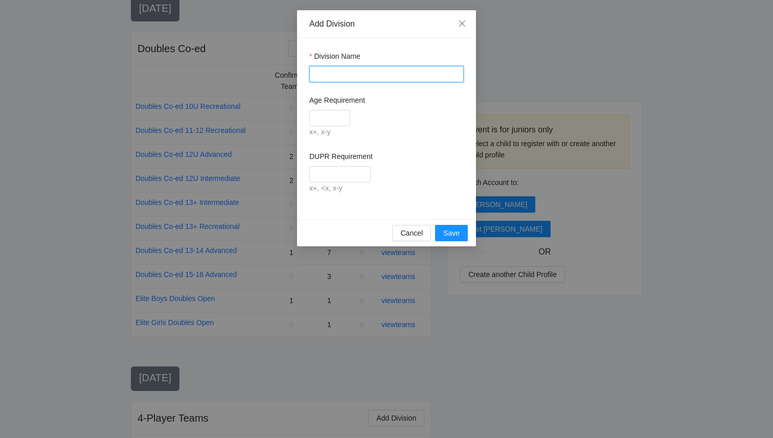
click at [354, 75] on input "Division Name" at bounding box center [386, 74] width 154 height 16
paste input "**********"
drag, startPoint x: 382, startPoint y: 73, endPoint x: 472, endPoint y: 72, distance: 89.5
click at [472, 72] on div "**********" at bounding box center [386, 128] width 179 height 181
type input "**********"
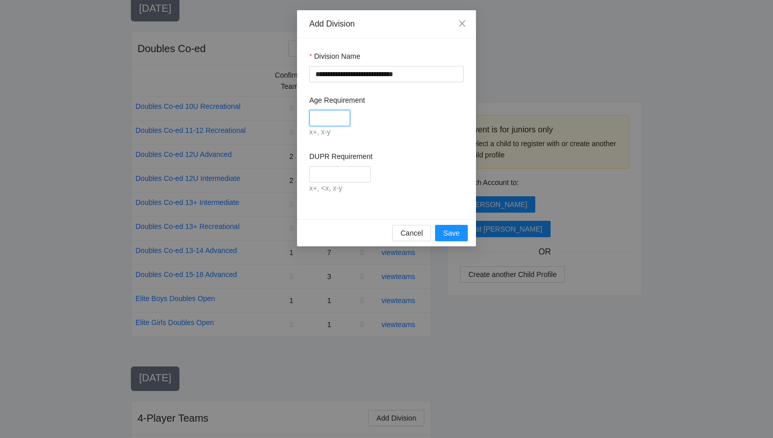
click at [344, 117] on input "Age Requirement" at bounding box center [329, 118] width 41 height 16
type input "****"
click at [330, 175] on input "DUPR Requirement" at bounding box center [339, 174] width 61 height 16
type input "**********"
click at [450, 236] on span "Save" at bounding box center [451, 232] width 16 height 11
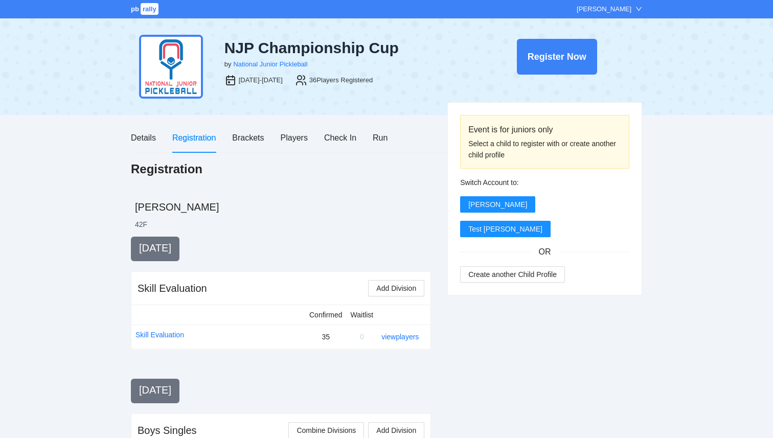
scroll to position [1003, 0]
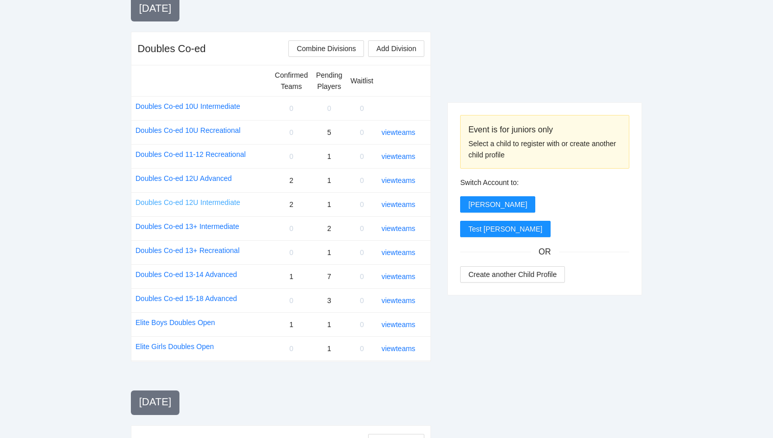
click at [219, 202] on link "Doubles Co-ed 12U Intermediate" at bounding box center [187, 202] width 105 height 11
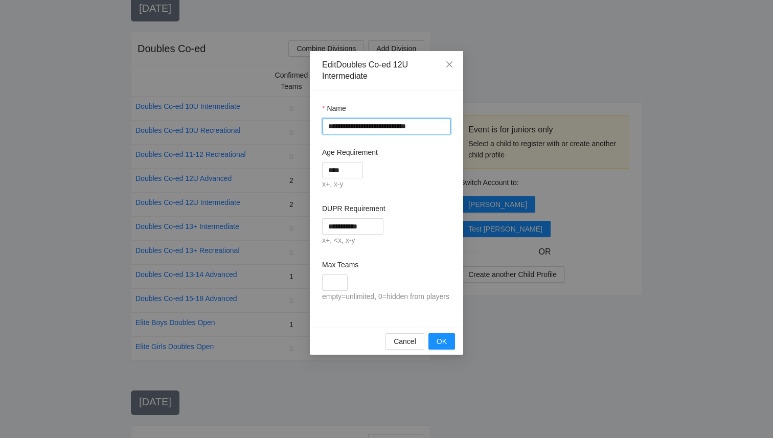
click at [378, 128] on input "**********" at bounding box center [386, 126] width 129 height 16
click at [404, 127] on input "**********" at bounding box center [386, 126] width 129 height 16
type input "**********"
drag, startPoint x: 334, startPoint y: 172, endPoint x: 307, endPoint y: 164, distance: 28.7
click at [307, 164] on div "**********" at bounding box center [386, 219] width 773 height 438
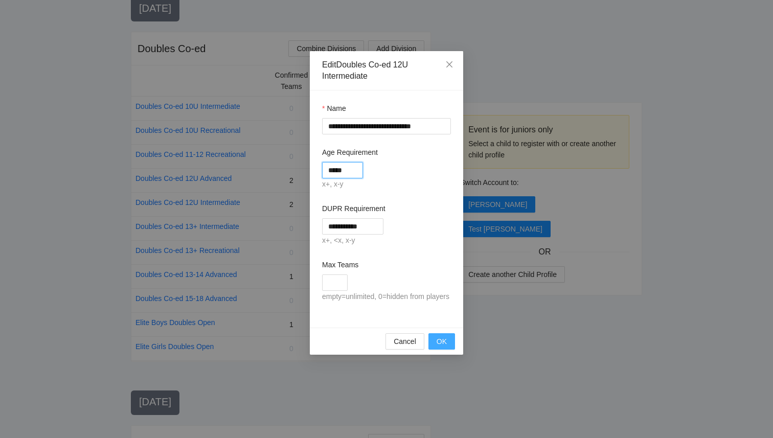
type input "*****"
click at [441, 347] on span "OK" at bounding box center [442, 341] width 10 height 11
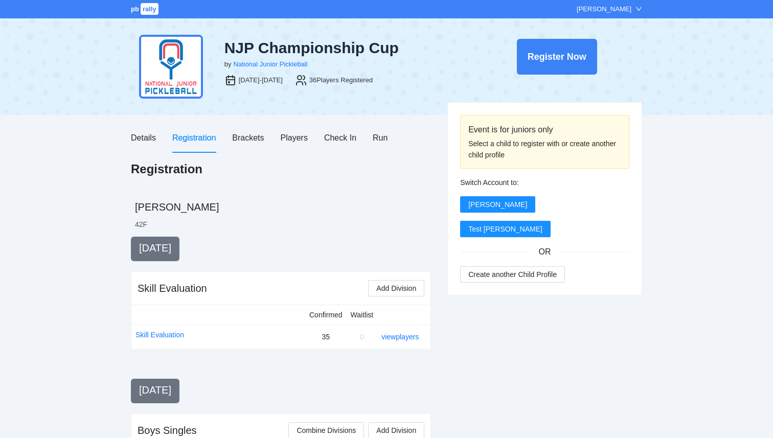
scroll to position [1003, 0]
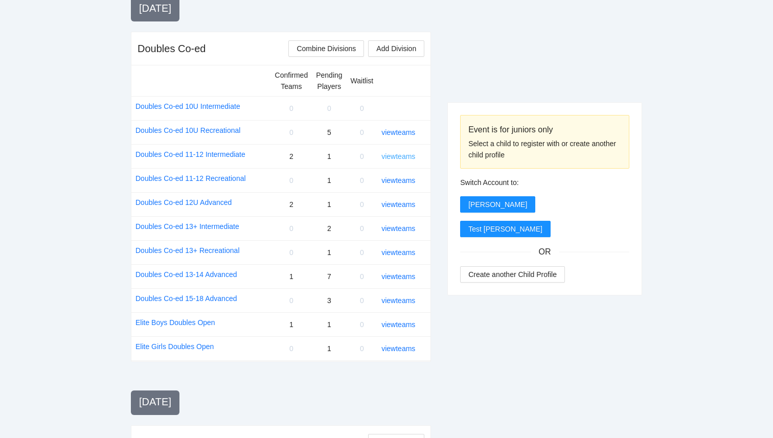
click at [395, 156] on link "view teams" at bounding box center [398, 156] width 34 height 8
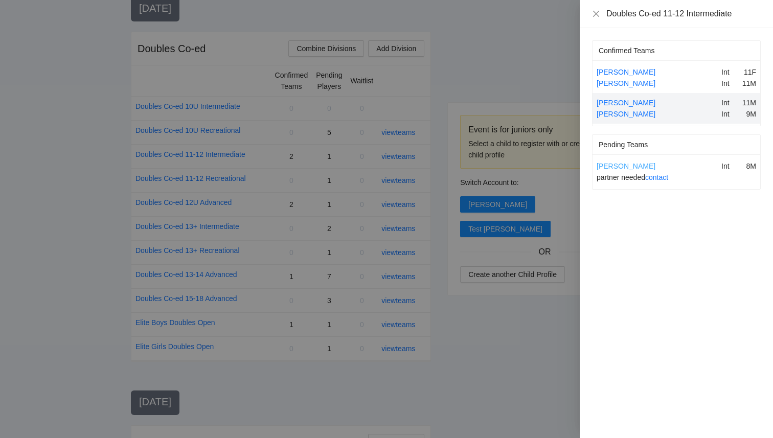
click at [639, 167] on link "[PERSON_NAME]" at bounding box center [626, 166] width 59 height 8
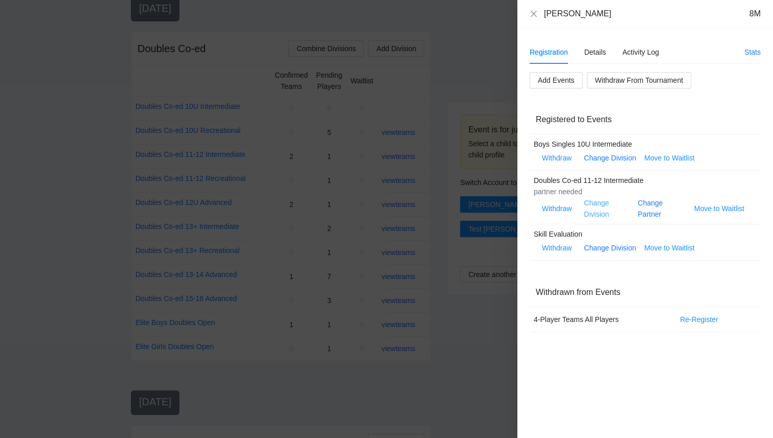
click at [601, 214] on link "Change Division" at bounding box center [596, 208] width 25 height 19
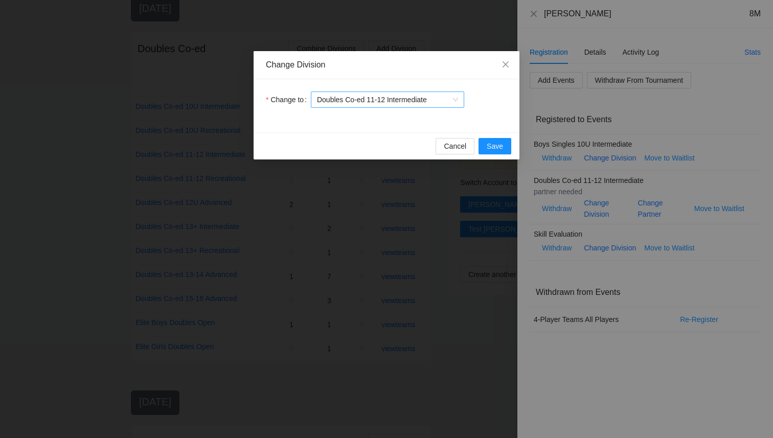
click at [445, 98] on span "Doubles Co-ed 11-12 Intermediate" at bounding box center [387, 99] width 141 height 15
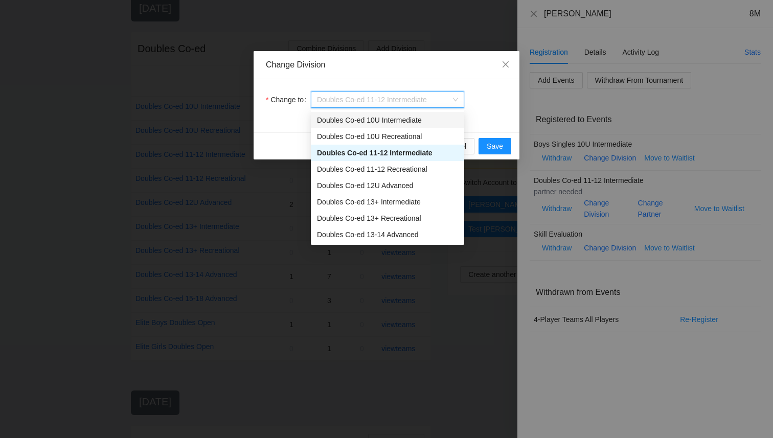
click at [409, 119] on div "Doubles Co-ed 10U Intermediate" at bounding box center [387, 120] width 141 height 11
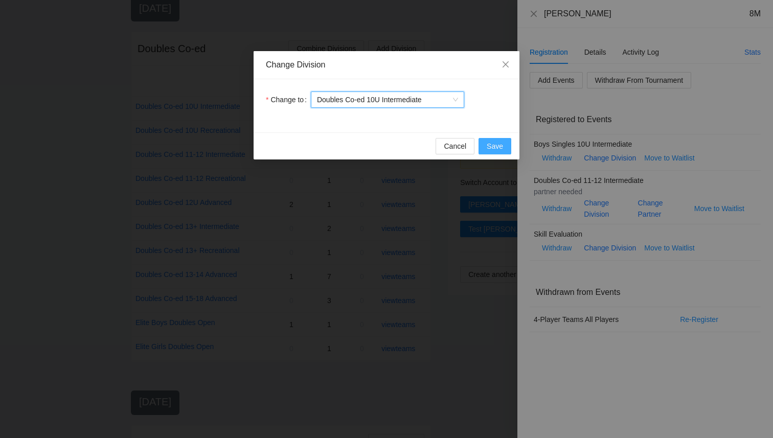
click at [498, 148] on span "Save" at bounding box center [495, 146] width 16 height 11
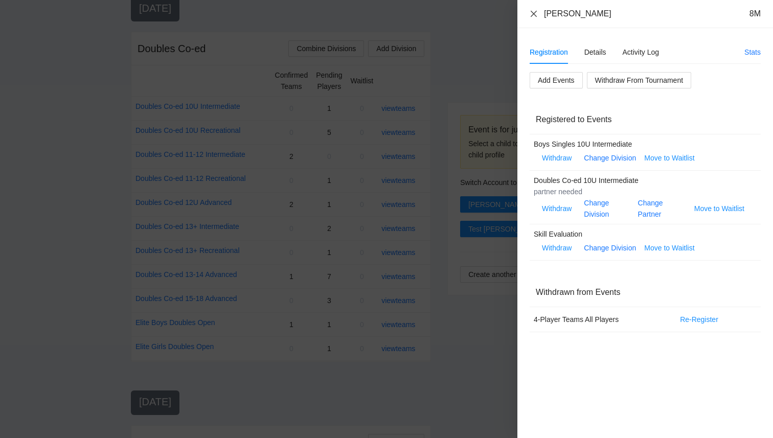
click at [535, 12] on icon "close" at bounding box center [534, 13] width 6 height 6
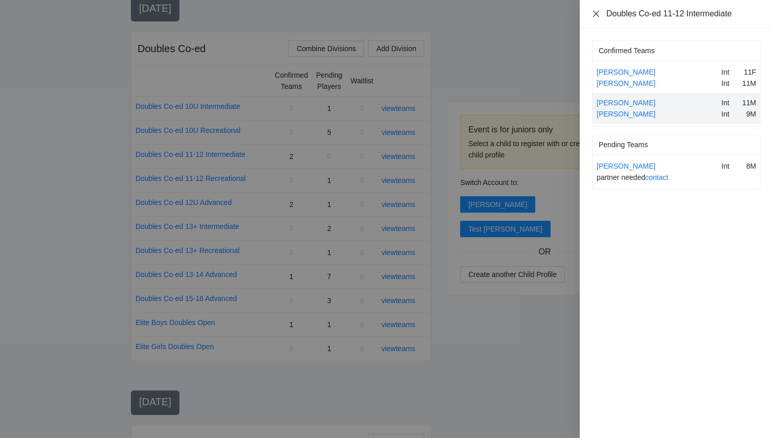
click at [596, 15] on icon "close" at bounding box center [596, 14] width 8 height 8
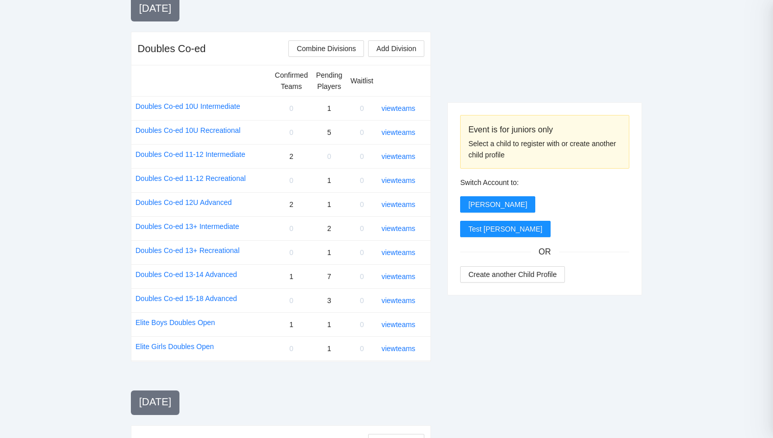
click at [412, 274] on link "view teams" at bounding box center [398, 276] width 34 height 8
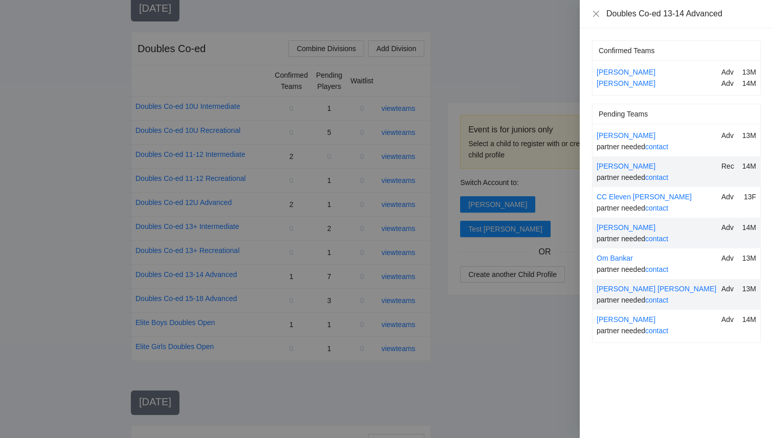
click at [491, 87] on div at bounding box center [386, 219] width 773 height 438
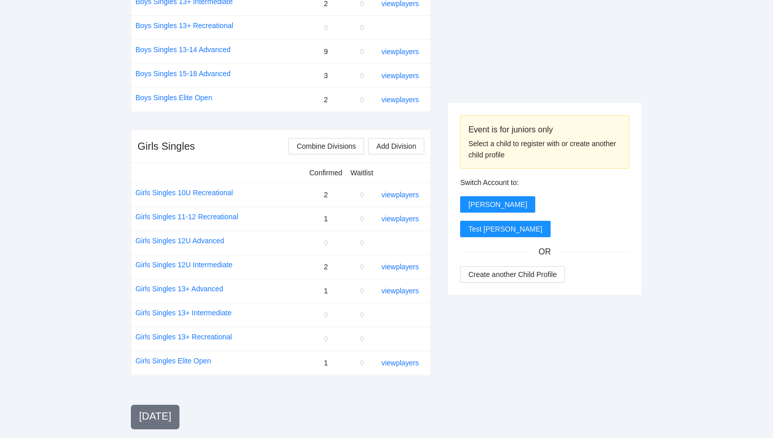
scroll to position [599, 0]
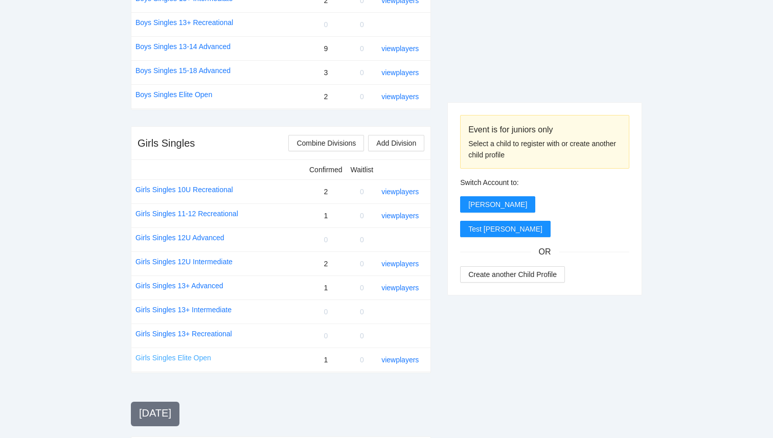
click at [157, 361] on link "Girls Singles Elite Open" at bounding box center [173, 357] width 76 height 11
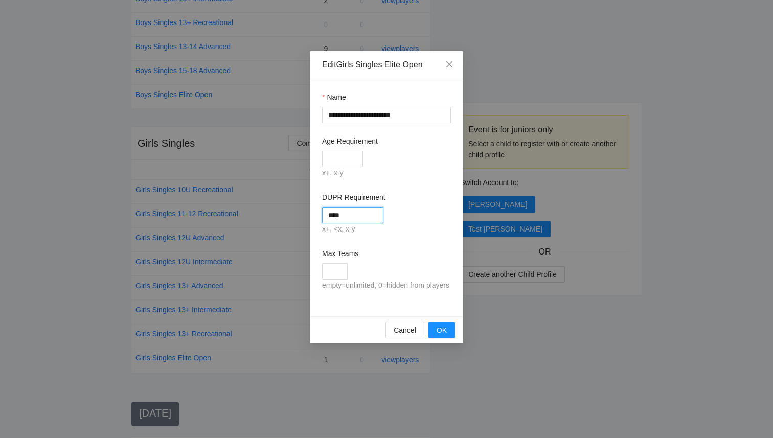
click at [349, 218] on input "****" at bounding box center [352, 215] width 61 height 16
type input "****"
click at [448, 338] on button "OK" at bounding box center [441, 330] width 27 height 16
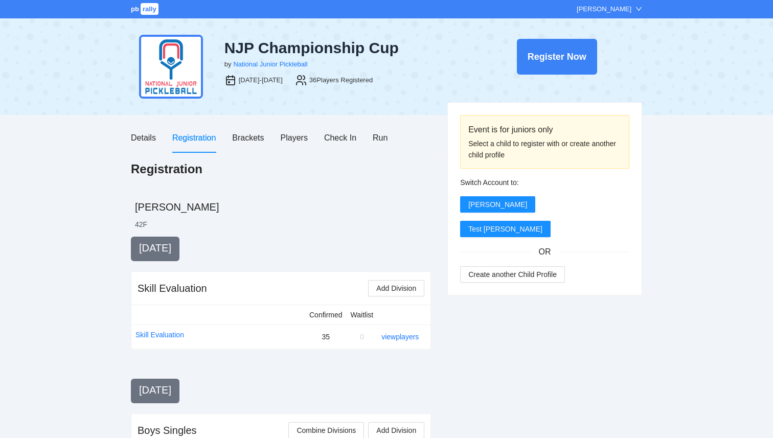
scroll to position [599, 0]
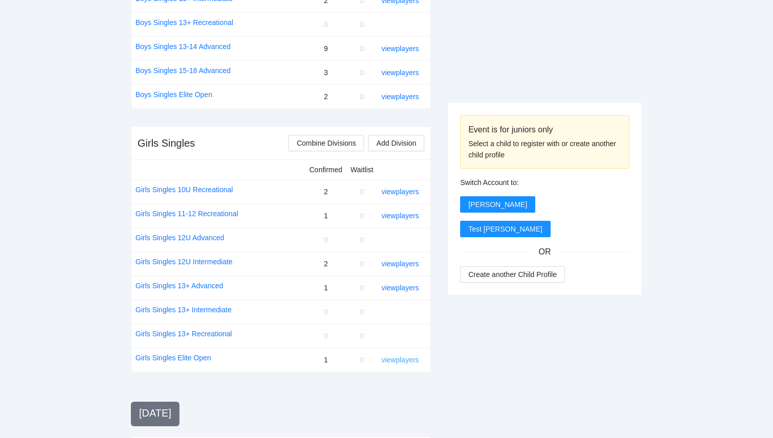
click at [391, 362] on link "view players" at bounding box center [399, 360] width 37 height 8
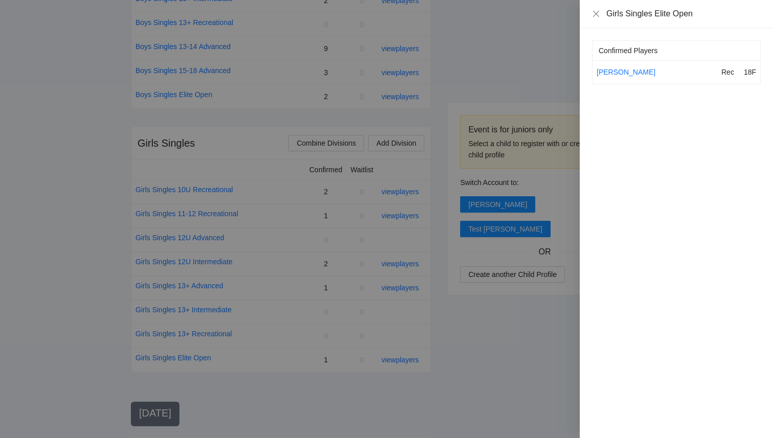
click at [485, 353] on div at bounding box center [386, 219] width 773 height 438
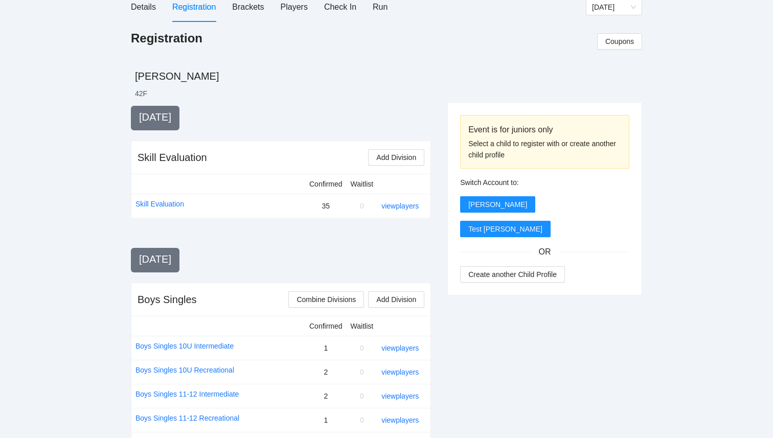
scroll to position [0, 0]
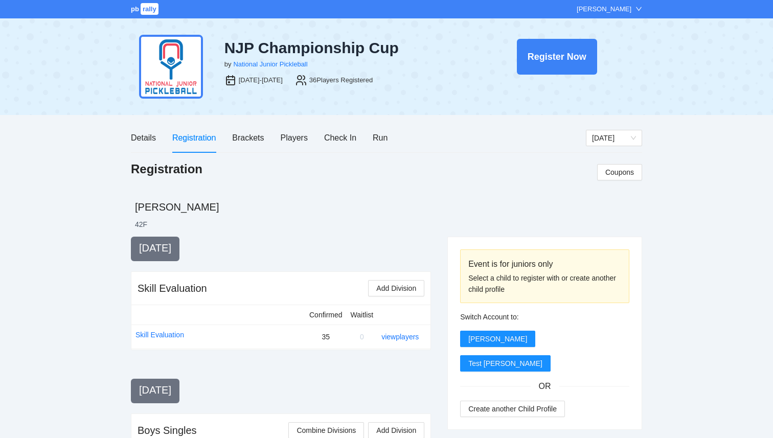
click at [139, 13] on span "pb" at bounding box center [135, 9] width 8 height 8
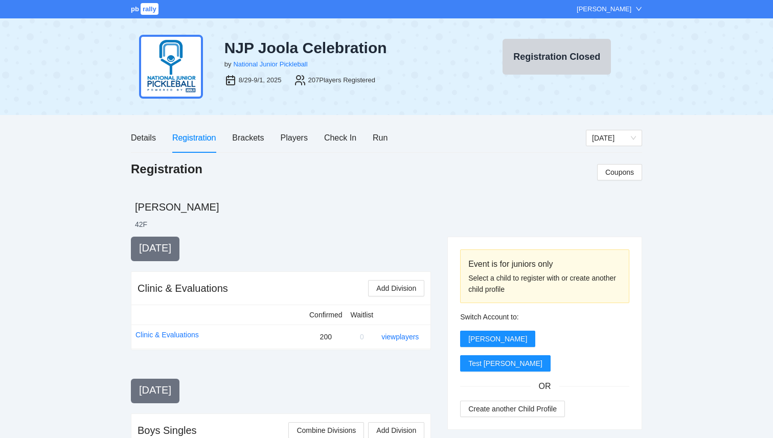
click at [139, 14] on div "pb rally" at bounding box center [145, 9] width 29 height 10
click at [145, 12] on span "rally" at bounding box center [150, 9] width 18 height 12
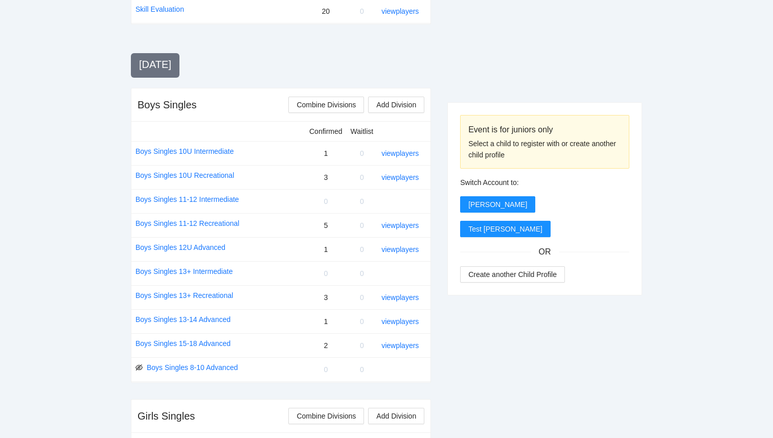
scroll to position [325, 0]
click at [383, 154] on link "view players" at bounding box center [399, 154] width 37 height 8
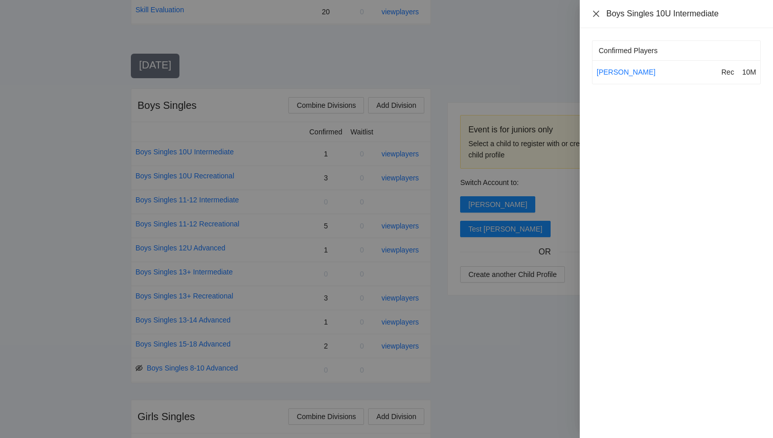
click at [596, 12] on icon "close" at bounding box center [596, 14] width 8 height 8
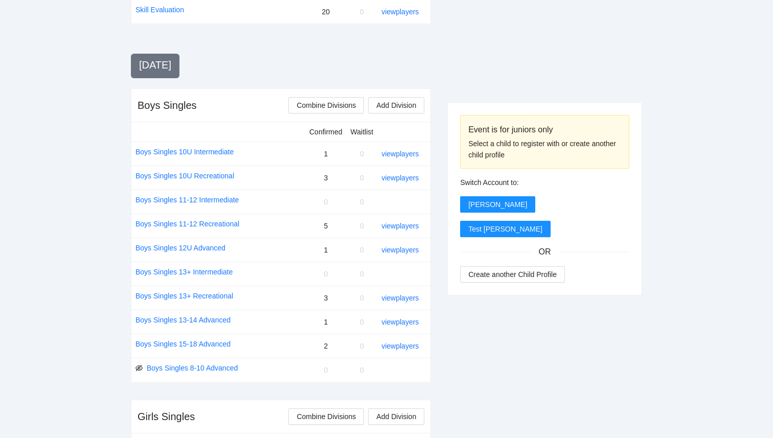
click at [543, 77] on div at bounding box center [544, 8] width 195 height 193
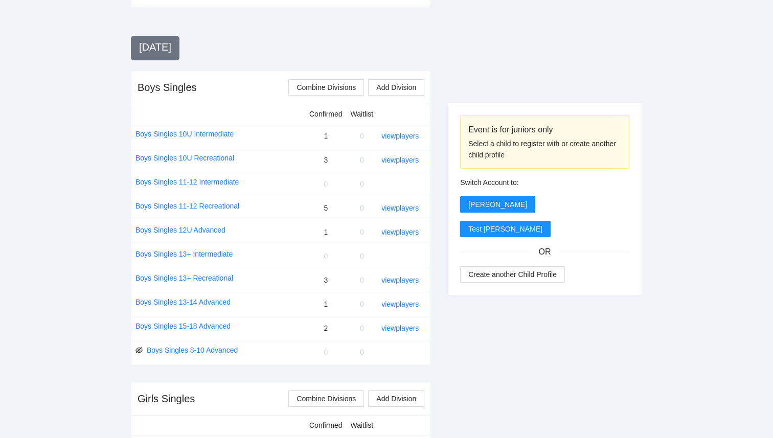
scroll to position [344, 0]
click at [225, 182] on link "Boys Singles 11-12 Intermediate" at bounding box center [186, 181] width 103 height 11
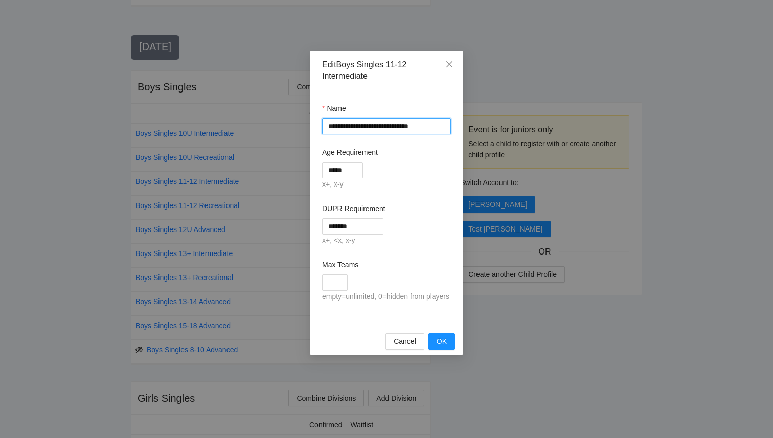
click at [381, 126] on input "**********" at bounding box center [386, 126] width 129 height 16
type input "**********"
drag, startPoint x: 335, startPoint y: 168, endPoint x: 302, endPoint y: 168, distance: 32.7
click at [302, 168] on div "**********" at bounding box center [386, 219] width 773 height 438
type input "****"
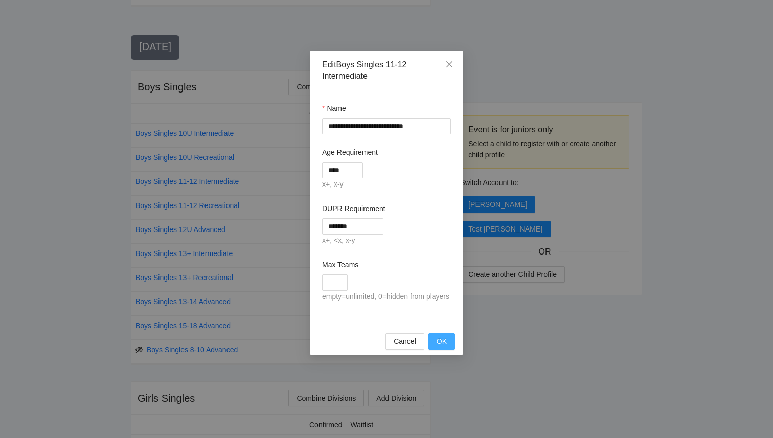
click at [438, 347] on span "OK" at bounding box center [442, 341] width 10 height 11
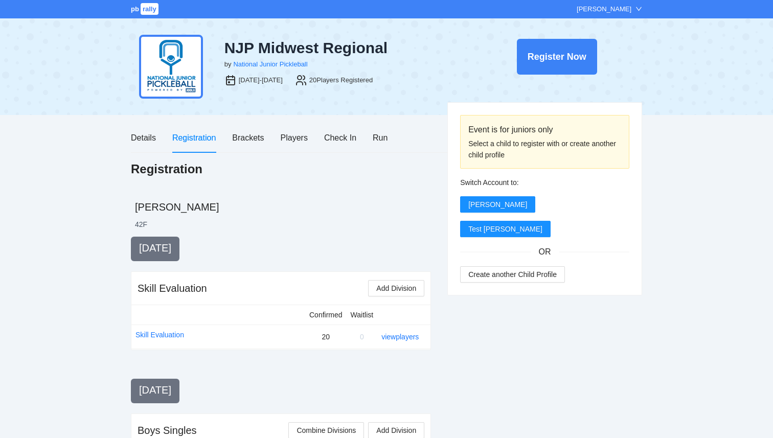
scroll to position [344, 0]
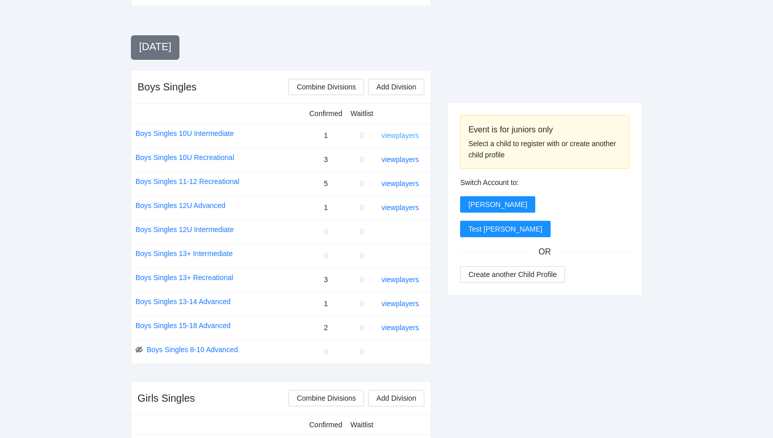
click at [398, 138] on link "view players" at bounding box center [399, 135] width 37 height 8
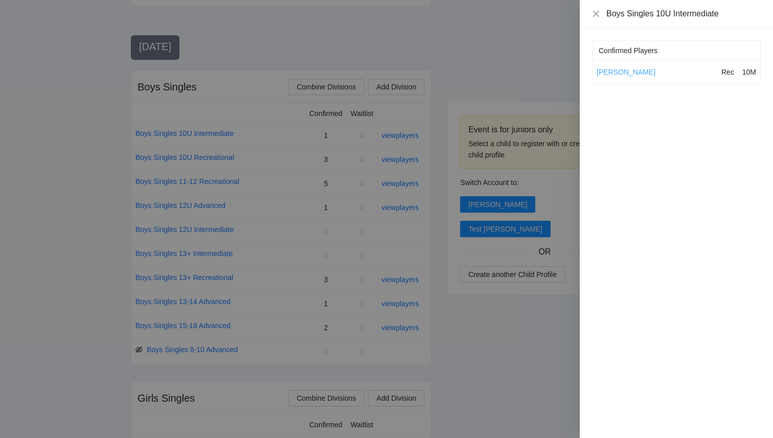
click at [609, 71] on link "[PERSON_NAME]" at bounding box center [626, 72] width 59 height 8
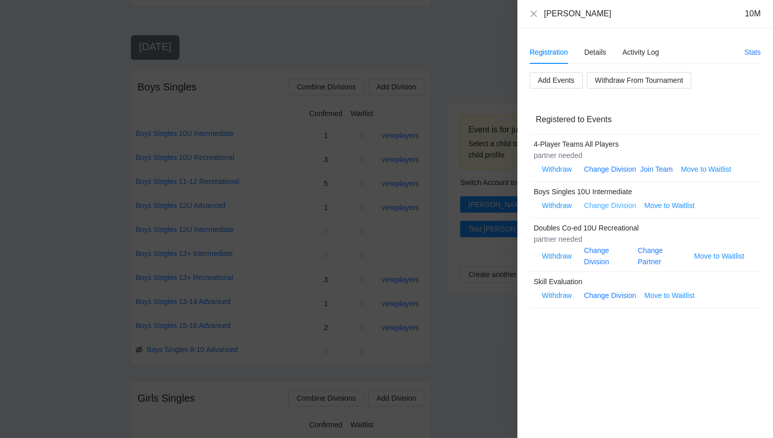
click at [613, 206] on link "Change Division" at bounding box center [610, 205] width 52 height 8
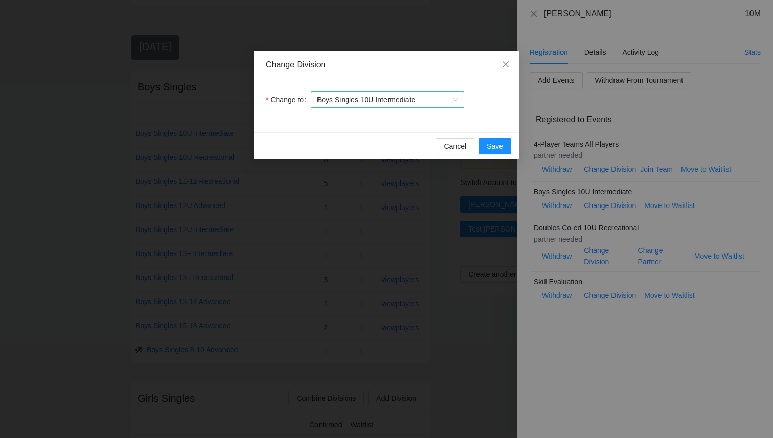
click at [402, 96] on span "Boys Singles 10U Intermediate" at bounding box center [387, 99] width 141 height 15
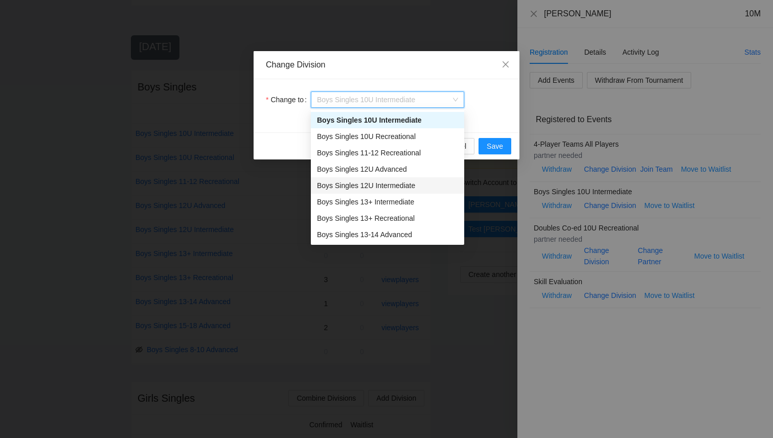
click at [403, 191] on div "Boys Singles 12U Intermediate" at bounding box center [387, 185] width 153 height 16
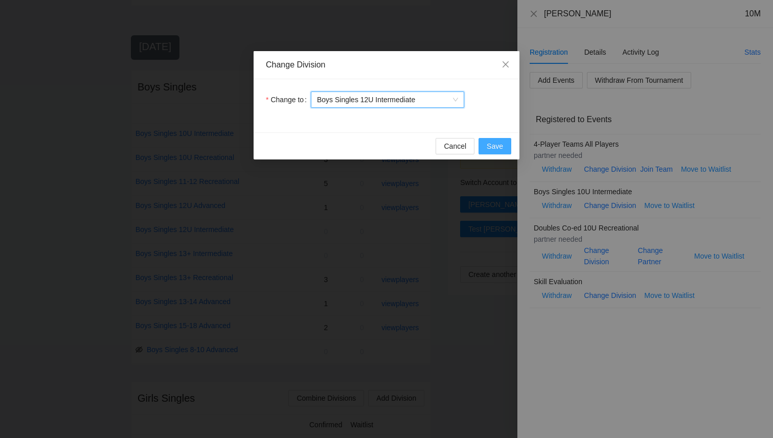
click at [501, 148] on span "Save" at bounding box center [495, 146] width 16 height 11
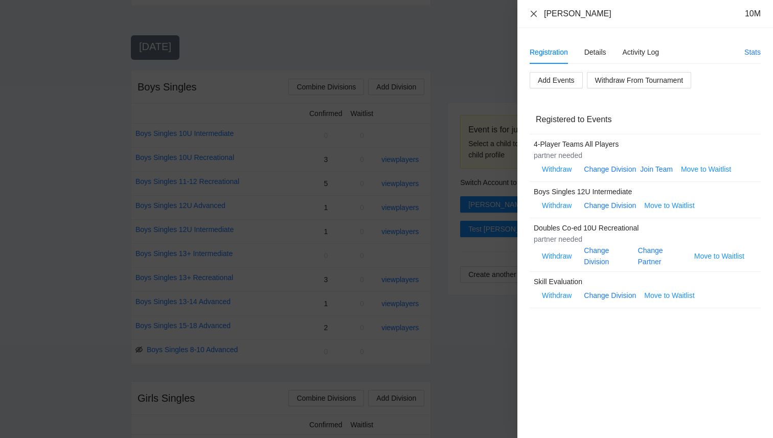
click at [537, 10] on icon "close" at bounding box center [534, 14] width 8 height 8
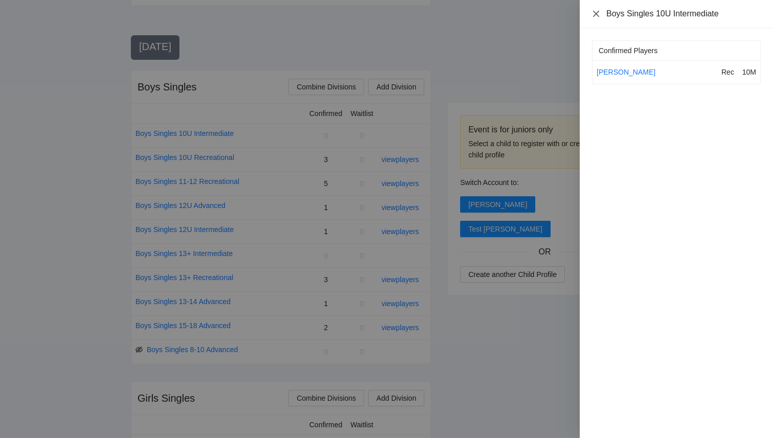
click at [594, 15] on icon "close" at bounding box center [596, 14] width 8 height 8
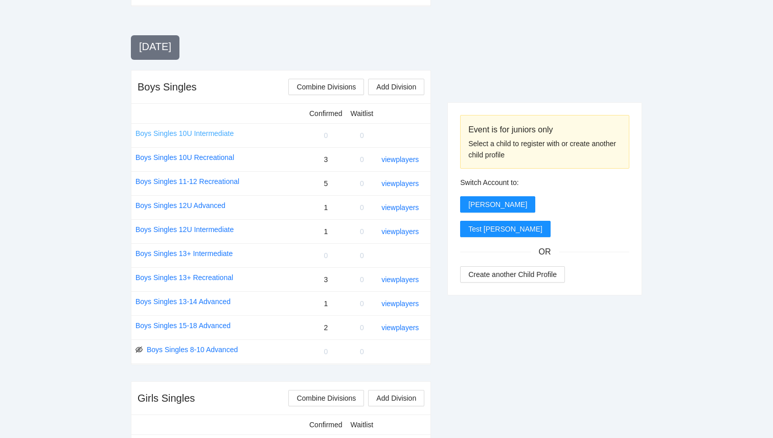
click at [167, 133] on link "Boys Singles 10U Intermediate" at bounding box center [184, 133] width 98 height 11
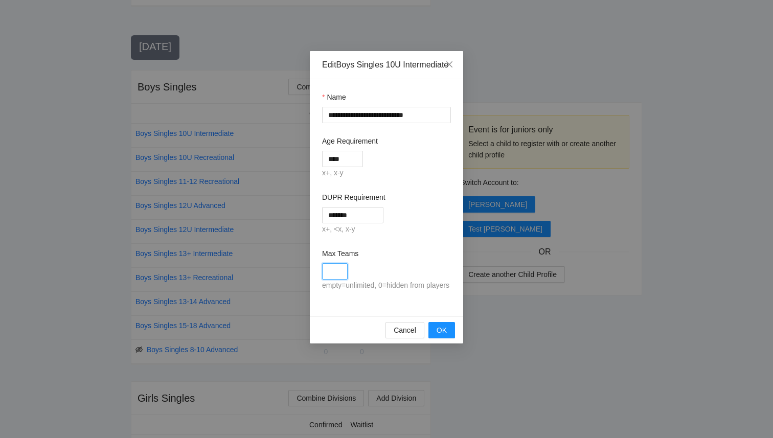
click at [329, 280] on input "Max Teams" at bounding box center [335, 271] width 26 height 16
type input "*"
click at [443, 336] on span "OK" at bounding box center [442, 330] width 10 height 11
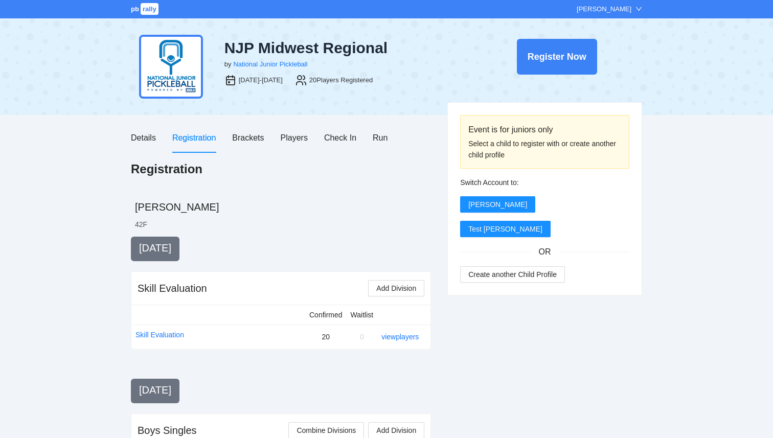
scroll to position [344, 0]
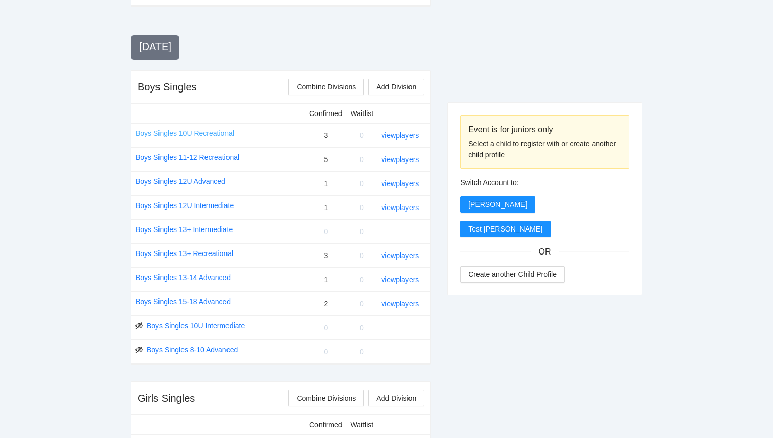
click at [220, 132] on link "Boys Singles 10U Recreational" at bounding box center [184, 133] width 99 height 11
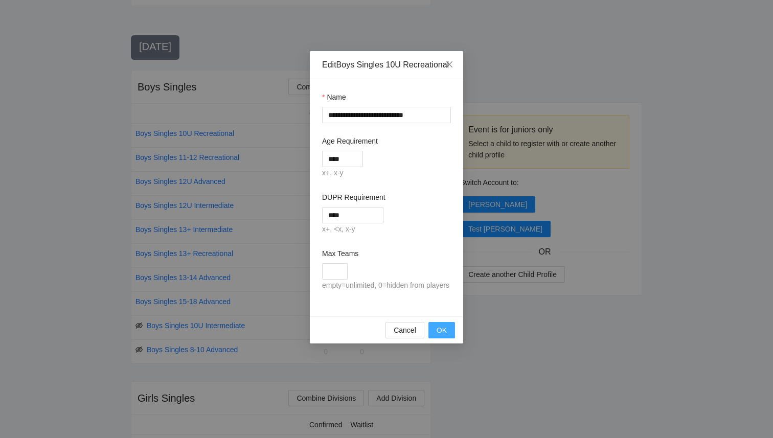
click at [446, 336] on span "OK" at bounding box center [442, 330] width 10 height 11
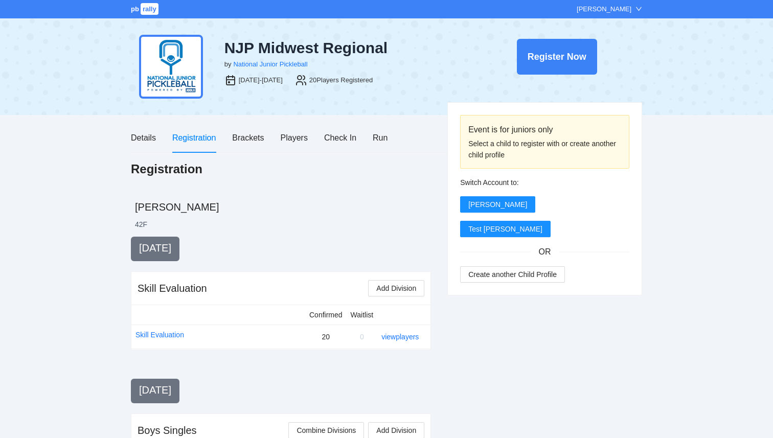
scroll to position [344, 0]
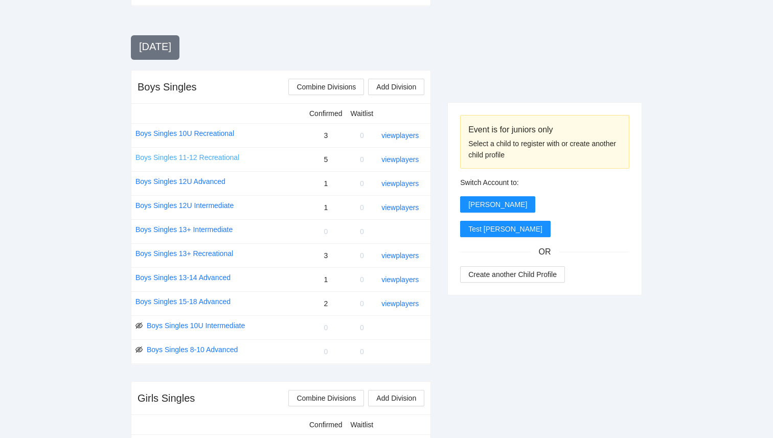
click at [222, 155] on link "Boys Singles 11-12 Recreational" at bounding box center [187, 157] width 104 height 11
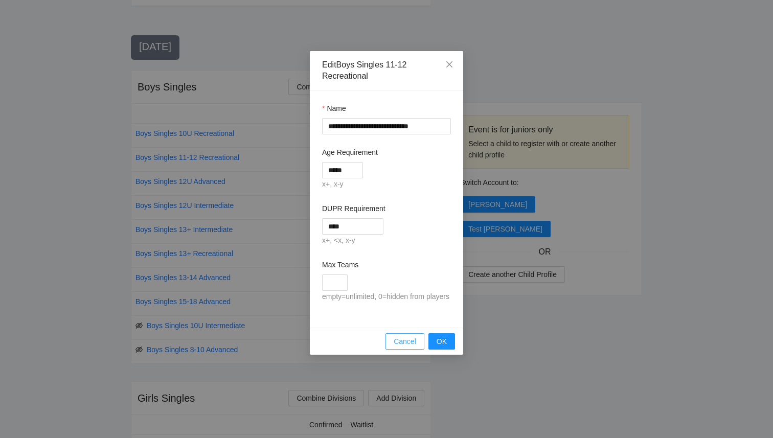
click at [397, 347] on span "Cancel" at bounding box center [405, 341] width 22 height 11
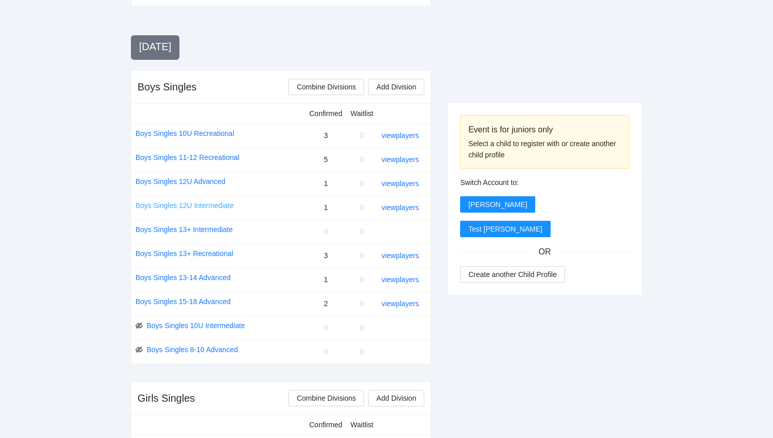
click at [223, 203] on link "Boys Singles 12U Intermediate" at bounding box center [184, 205] width 98 height 11
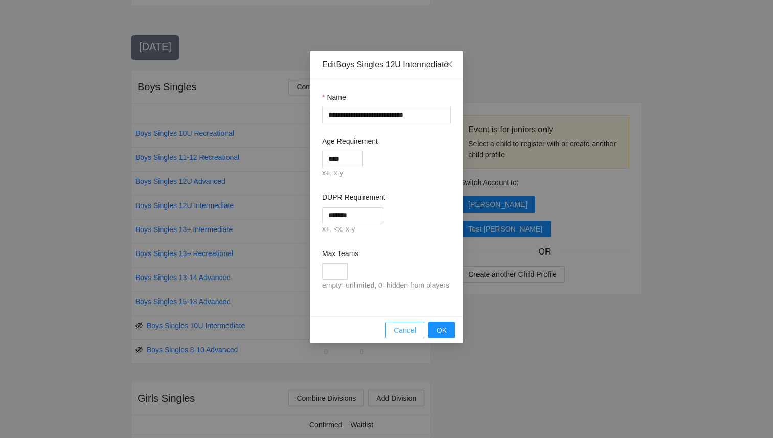
click at [395, 336] on span "Cancel" at bounding box center [405, 330] width 22 height 11
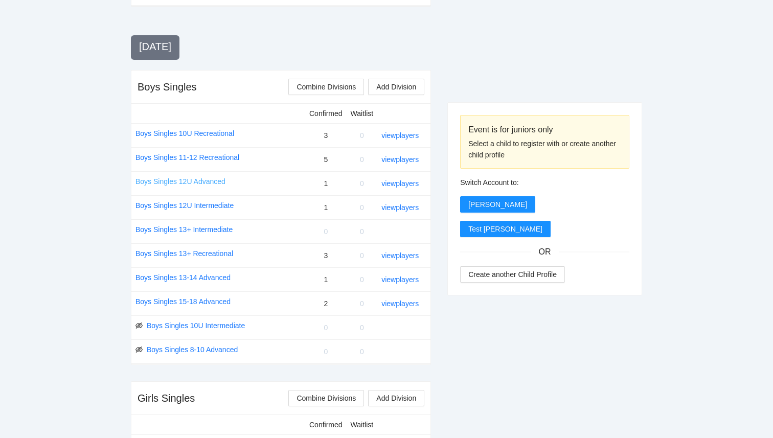
click at [214, 180] on link "Boys Singles 12U Advanced" at bounding box center [180, 181] width 90 height 11
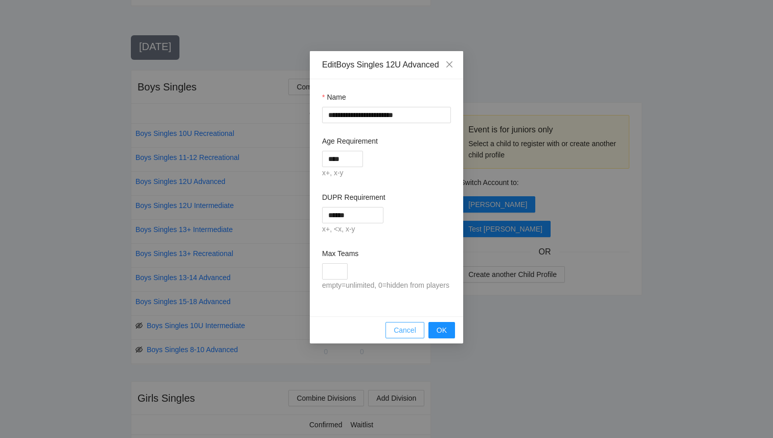
click at [399, 336] on span "Cancel" at bounding box center [405, 330] width 22 height 11
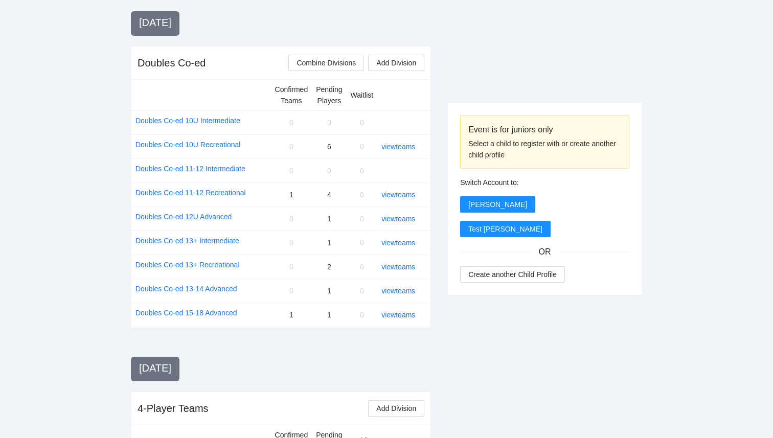
scroll to position [945, 0]
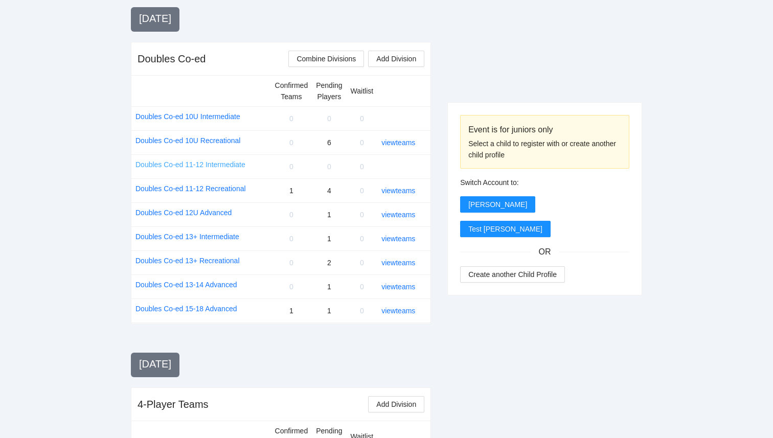
click at [219, 169] on link "Doubles Co-ed 11-12 Intermediate" at bounding box center [190, 164] width 110 height 11
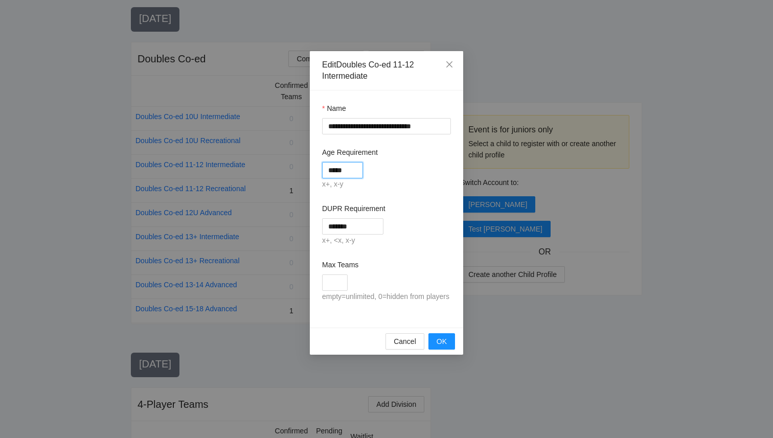
drag, startPoint x: 336, startPoint y: 173, endPoint x: 307, endPoint y: 166, distance: 29.4
click at [308, 166] on div "**********" at bounding box center [386, 219] width 773 height 438
type input "****"
click at [390, 126] on input "**********" at bounding box center [386, 126] width 129 height 16
type input "**********"
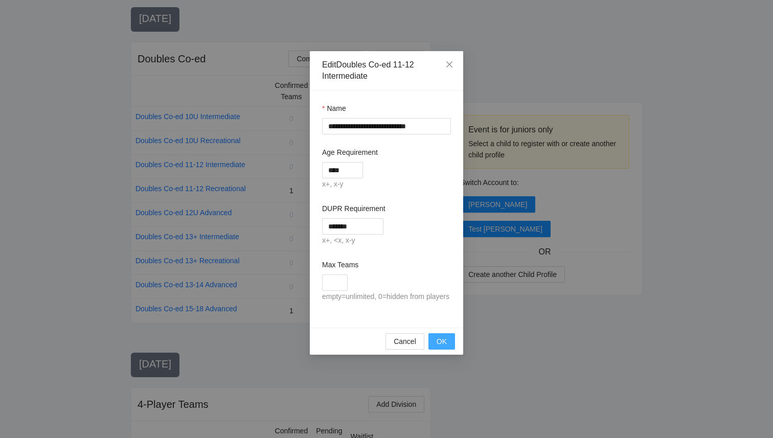
click at [444, 347] on span "OK" at bounding box center [442, 341] width 10 height 11
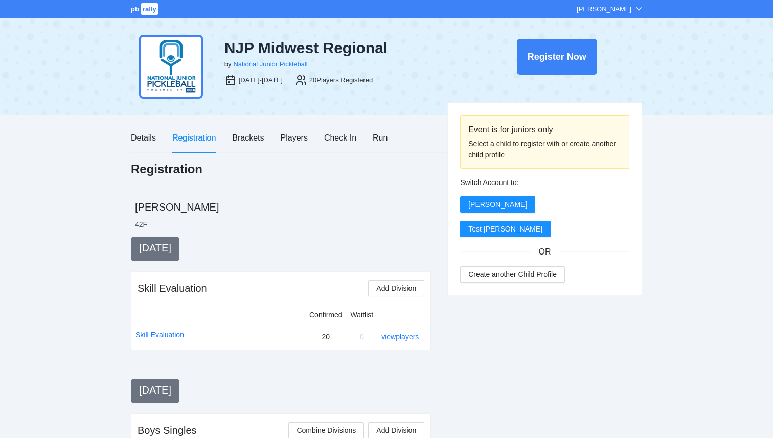
scroll to position [945, 0]
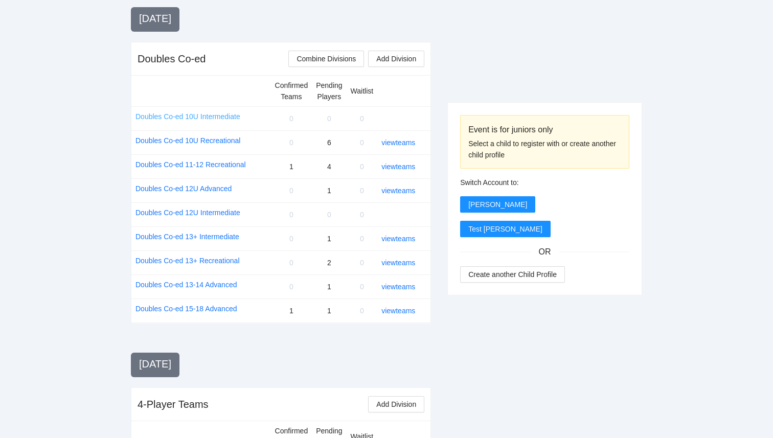
click at [227, 115] on link "Doubles Co-ed 10U Intermediate" at bounding box center [187, 116] width 105 height 11
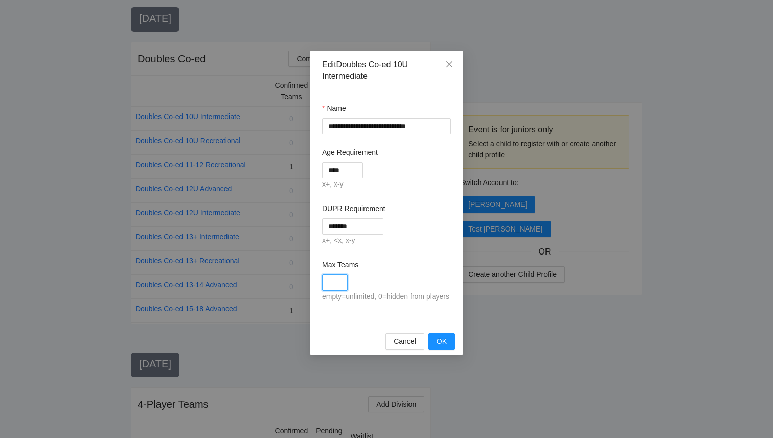
click at [332, 288] on input "Max Teams" at bounding box center [335, 283] width 26 height 16
type input "*"
click at [437, 347] on span "OK" at bounding box center [442, 341] width 10 height 11
